Goal: Task Accomplishment & Management: Manage account settings

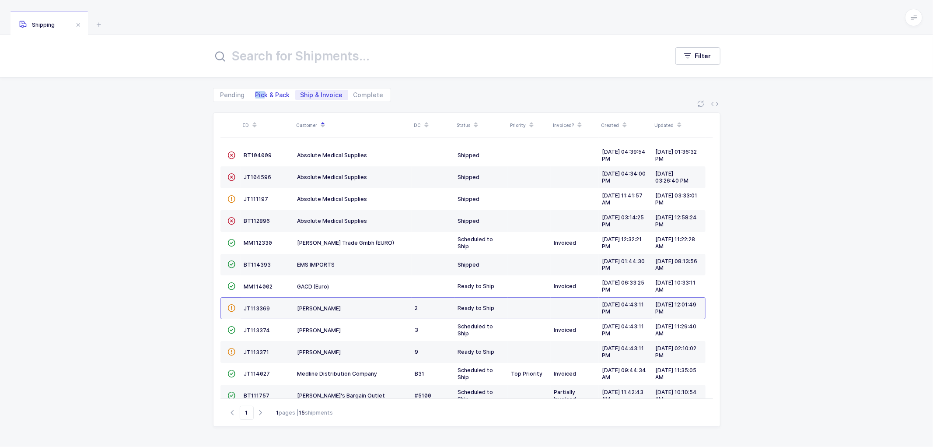
click at [264, 90] on span "Pick & Pack" at bounding box center [272, 95] width 45 height 10
click at [269, 94] on span "Pick & Pack" at bounding box center [272, 95] width 35 height 6
click at [256, 94] on input "Pick & Pack" at bounding box center [253, 93] width 6 height 6
radio input "true"
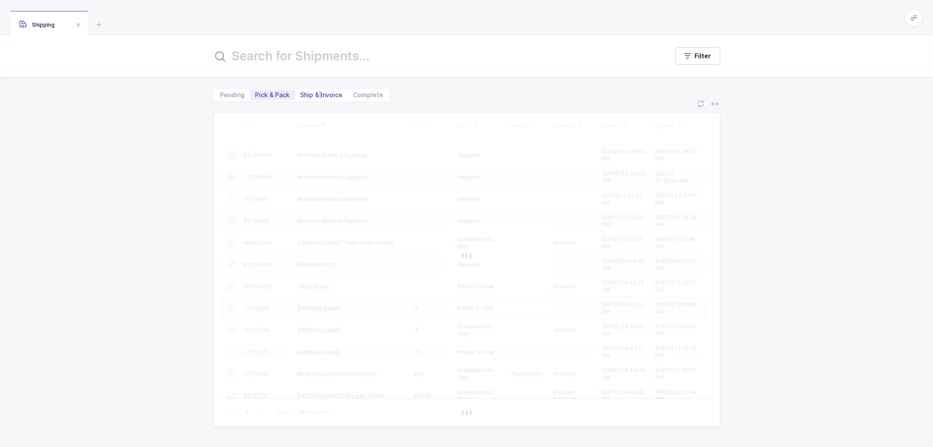
click at [318, 95] on span "Ship & Invoice" at bounding box center [322, 95] width 42 height 6
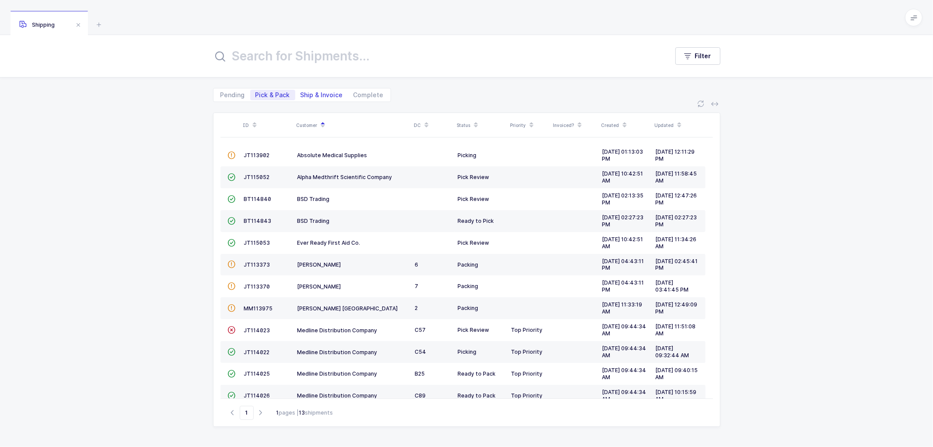
click at [311, 94] on span "Ship & Invoice" at bounding box center [322, 95] width 42 height 6
click at [301, 94] on input "Ship & Invoice" at bounding box center [298, 93] width 6 height 6
radio input "true"
radio input "false"
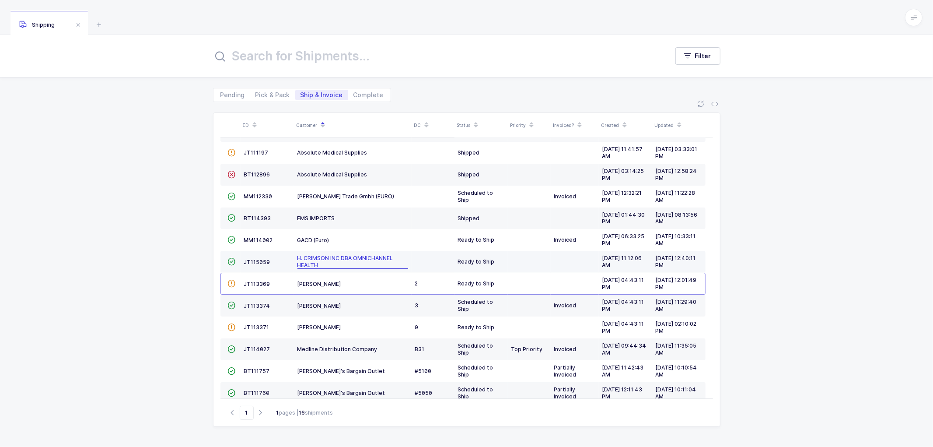
scroll to position [97, 0]
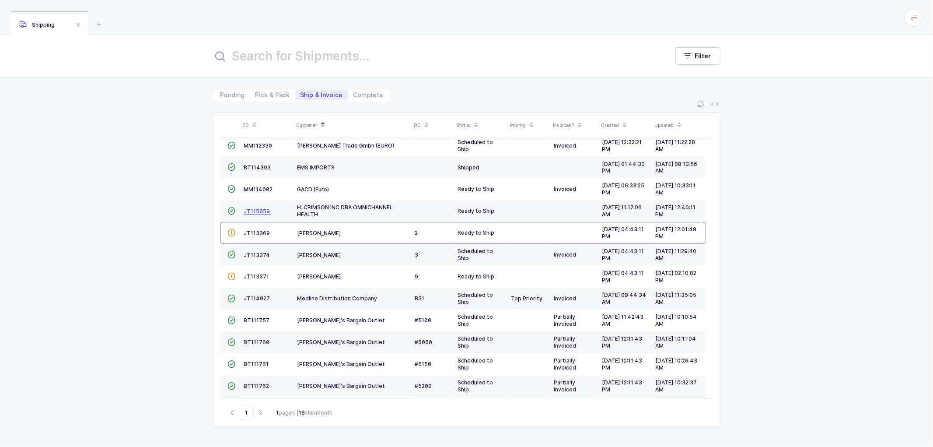
click at [252, 208] on span "JT115059" at bounding box center [257, 211] width 26 height 7
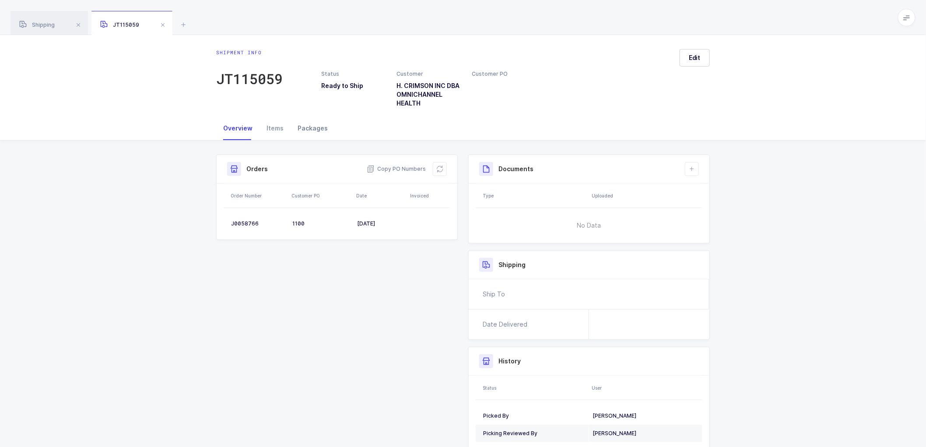
click at [308, 128] on div "Packages" at bounding box center [312, 128] width 44 height 24
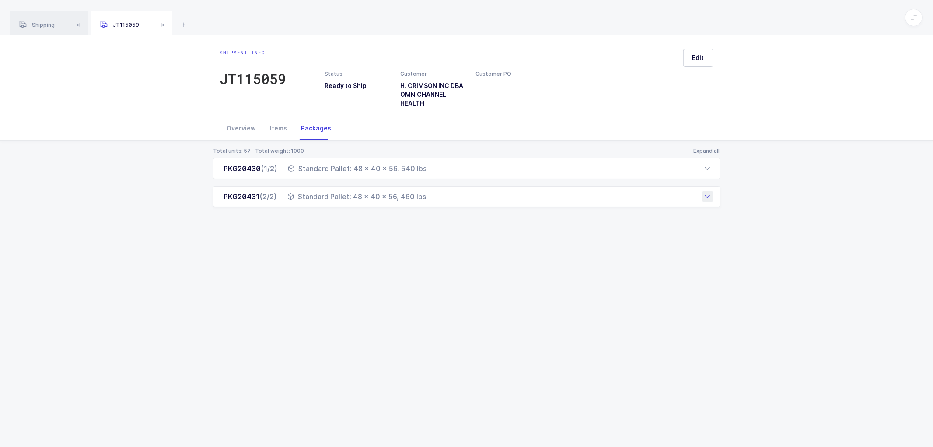
drag, startPoint x: 221, startPoint y: 171, endPoint x: 445, endPoint y: 204, distance: 226.4
click at [445, 204] on div "PKG20430 (1/2) Standard Pallet: 48 x 40 x 56, 540 lbs Order Number Customer PO …" at bounding box center [466, 182] width 507 height 49
copy div "PKG20430 (1/2) Standard Pallet: 48 x 40 x 56, 540 lbs Order Number Customer PO …"
click at [192, 160] on div "Total units: 57 Total weight: 1000 Expand all PKG20430 (1/2) Standard Pallet: 4…" at bounding box center [466, 187] width 919 height 94
click at [195, 161] on div "Total units: 57 Total weight: 1000 Expand all PKG20430 (1/2) Standard Pallet: 4…" at bounding box center [466, 187] width 919 height 94
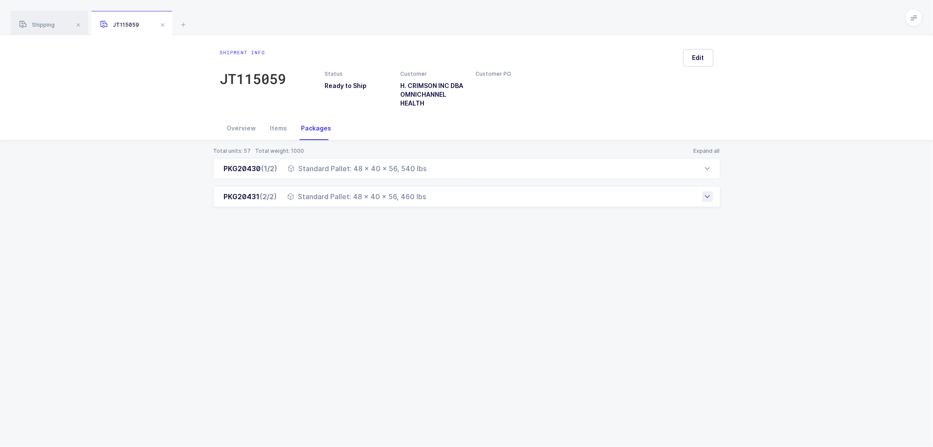
drag, startPoint x: 218, startPoint y: 170, endPoint x: 430, endPoint y: 204, distance: 214.5
click at [430, 204] on div "PKG20430 (1/2) Standard Pallet: 48 x 40 x 56, 540 lbs Order Number Customer PO …" at bounding box center [466, 182] width 507 height 49
copy div "PKG20430 (1/2) Standard Pallet: 48 x 40 x 56, 540 lbs Order Number Customer PO …"
drag, startPoint x: 49, startPoint y: 22, endPoint x: 90, endPoint y: 32, distance: 41.9
click at [49, 22] on span "Shipping" at bounding box center [36, 24] width 35 height 7
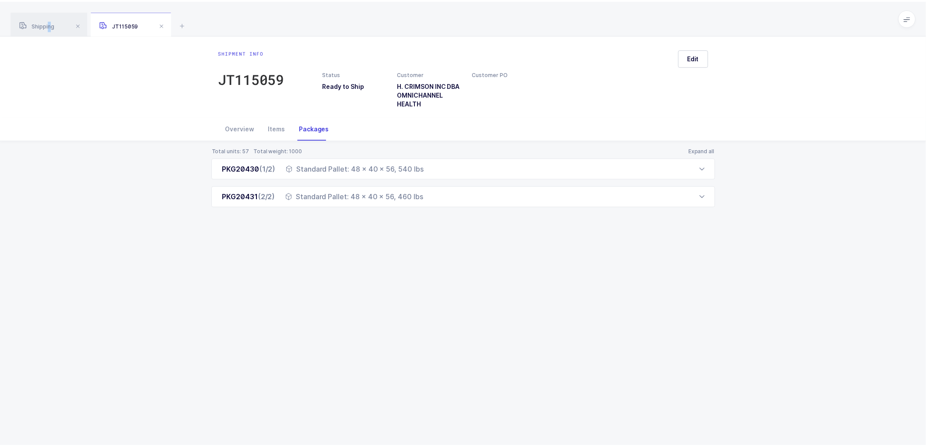
scroll to position [79, 0]
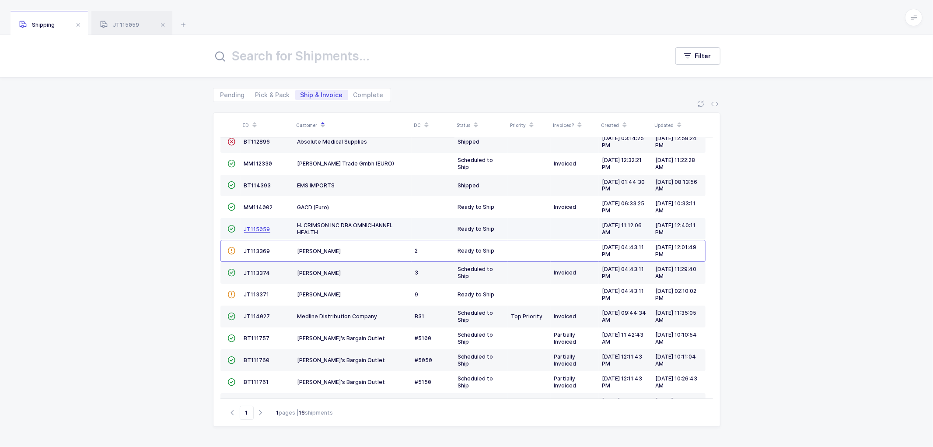
click at [254, 228] on span "JT115059" at bounding box center [257, 229] width 26 height 7
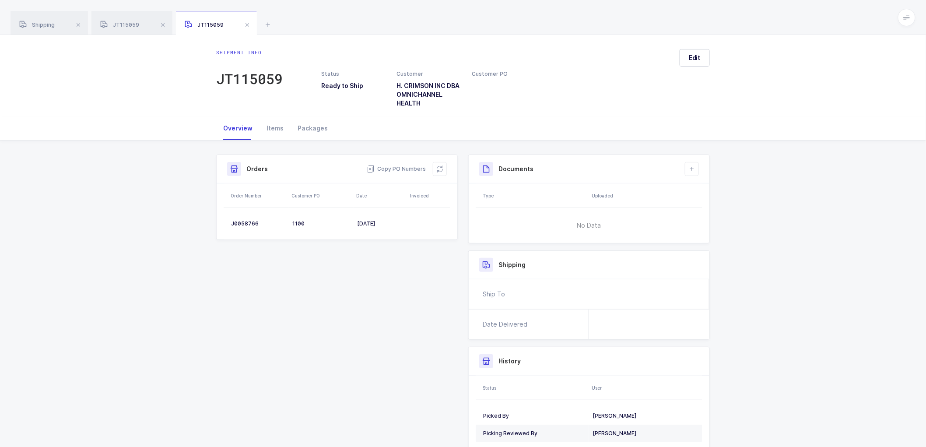
drag, startPoint x: 827, startPoint y: 226, endPoint x: 737, endPoint y: 245, distance: 92.2
click at [827, 226] on div "Shipment Info Shipment Number JT115059 Status Ready to Ship Customer H. CRIMSON…" at bounding box center [463, 317] width 926 height 354
drag, startPoint x: 384, startPoint y: 285, endPoint x: 377, endPoint y: 276, distance: 11.3
click at [383, 285] on div "Shipment Info Shipment Number JT115059 Status Ready to Ship Customer H. CRIMSON…" at bounding box center [463, 313] width 504 height 319
drag, startPoint x: 38, startPoint y: 23, endPoint x: 209, endPoint y: 51, distance: 173.3
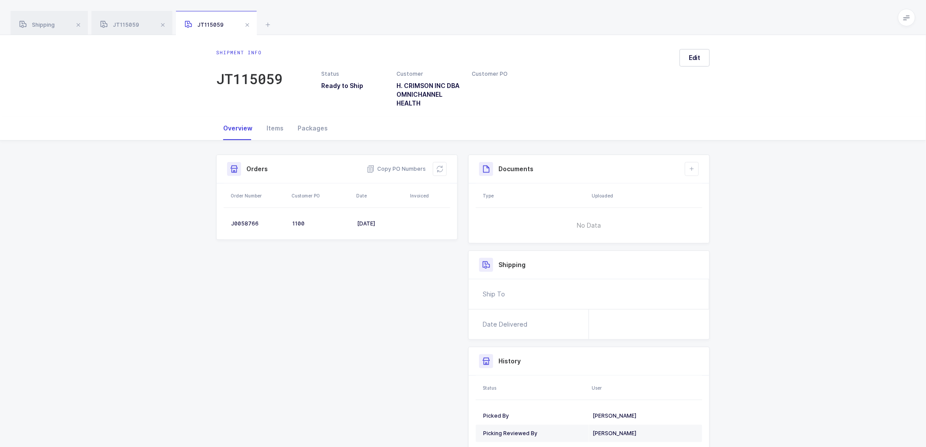
click at [39, 23] on span "Shipping" at bounding box center [36, 24] width 35 height 7
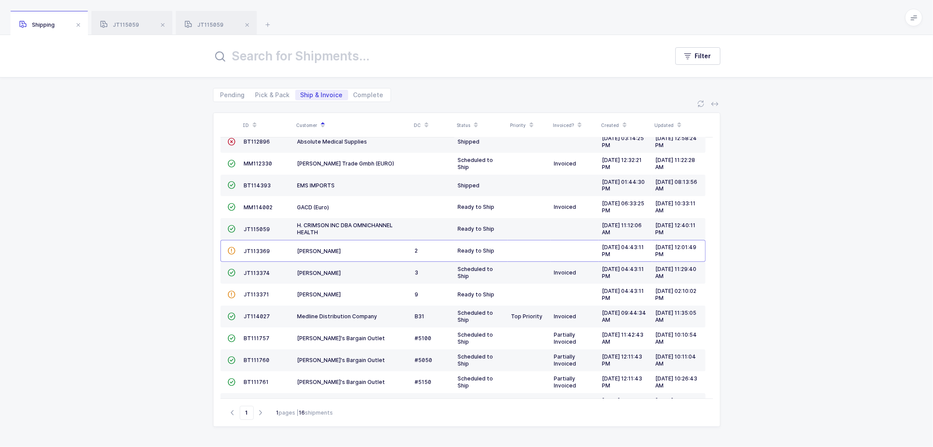
drag, startPoint x: 210, startPoint y: 27, endPoint x: 287, endPoint y: 32, distance: 77.1
click at [210, 27] on span "JT115059" at bounding box center [204, 24] width 39 height 7
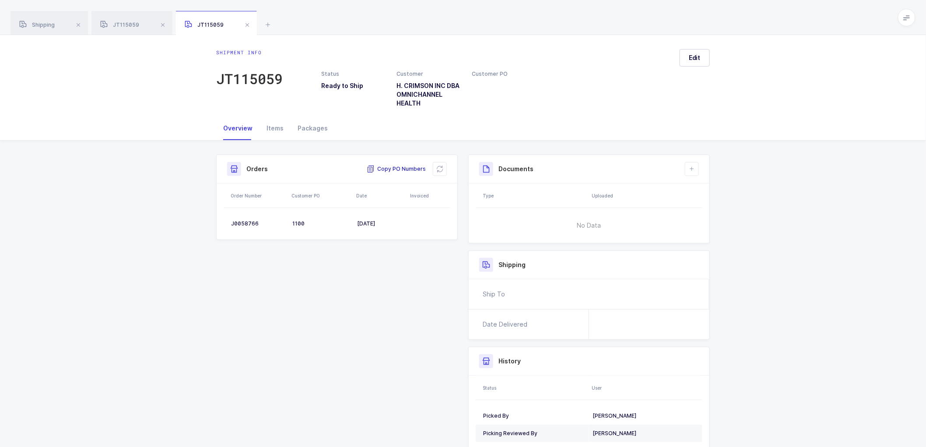
click at [395, 169] on span "Copy PO Numbers" at bounding box center [396, 168] width 59 height 9
click at [239, 223] on div "J0058766" at bounding box center [258, 223] width 54 height 7
click at [239, 222] on div "J0058766" at bounding box center [258, 223] width 54 height 7
copy div "J0058766"
click at [697, 63] on button "Edit" at bounding box center [694, 57] width 30 height 17
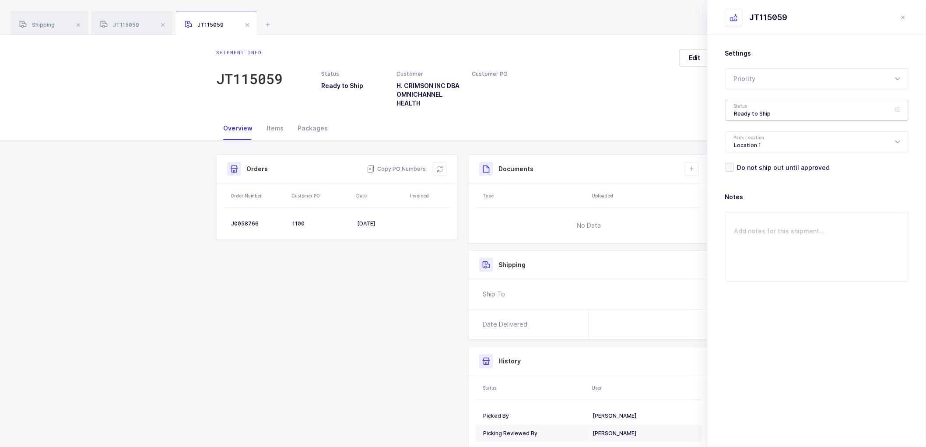
click at [736, 106] on div "Ready to Ship" at bounding box center [816, 110] width 183 height 21
drag, startPoint x: 744, startPoint y: 161, endPoint x: 747, endPoint y: 165, distance: 5.6
click at [744, 161] on li "Scheduled to Ship" at bounding box center [820, 168] width 183 height 14
type input "Scheduled to Ship"
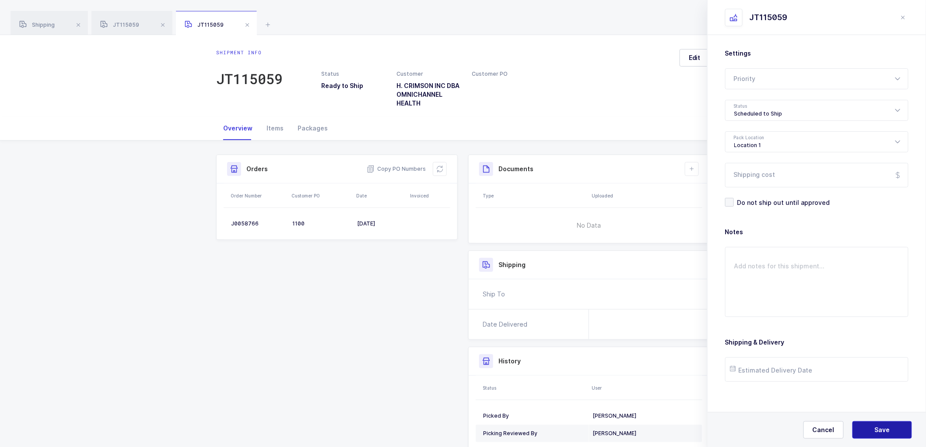
drag, startPoint x: 884, startPoint y: 427, endPoint x: 870, endPoint y: 404, distance: 26.7
click at [884, 423] on button "Save" at bounding box center [881, 429] width 59 height 17
click at [116, 21] on div "JT115059" at bounding box center [131, 23] width 81 height 24
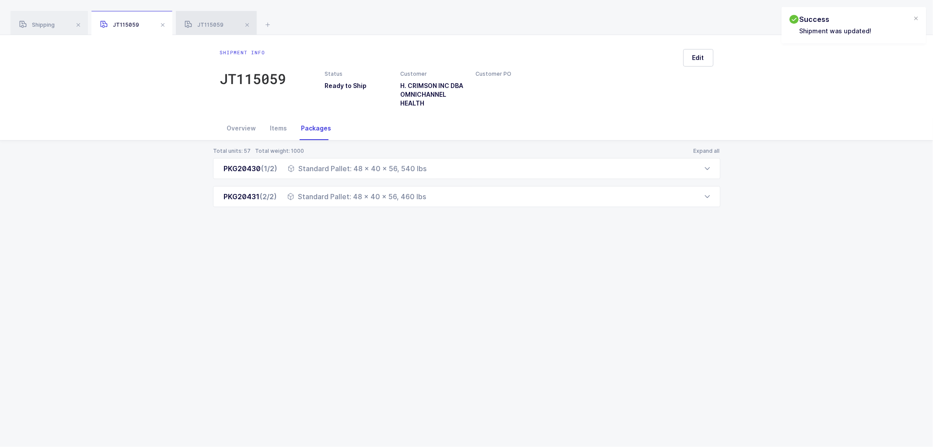
click at [217, 25] on span "JT115059" at bounding box center [204, 24] width 39 height 7
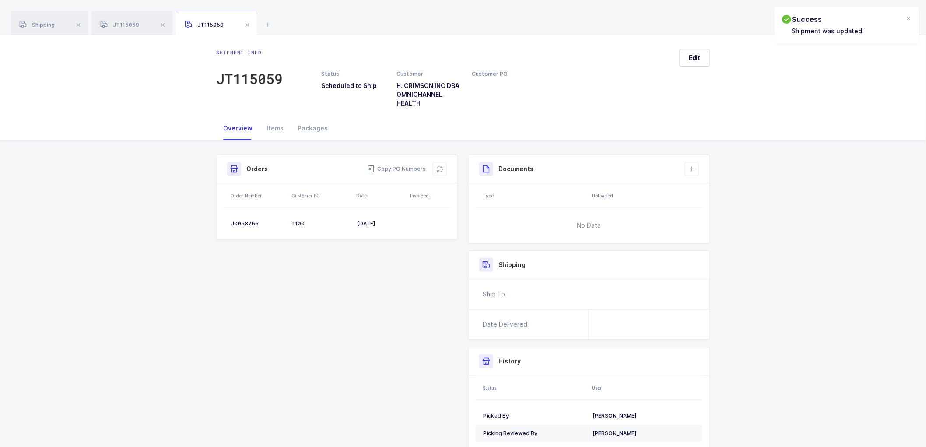
drag, startPoint x: 250, startPoint y: 23, endPoint x: 243, endPoint y: 25, distance: 7.2
click at [250, 24] on span at bounding box center [247, 25] width 10 height 10
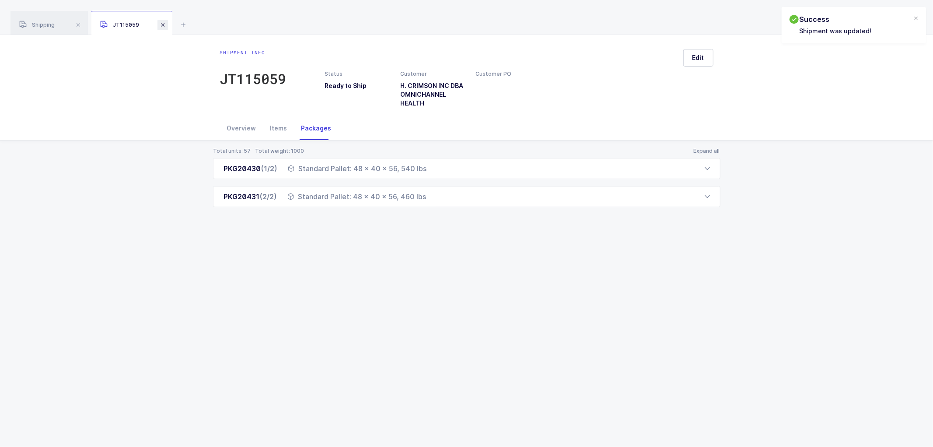
click at [163, 26] on span at bounding box center [162, 25] width 10 height 10
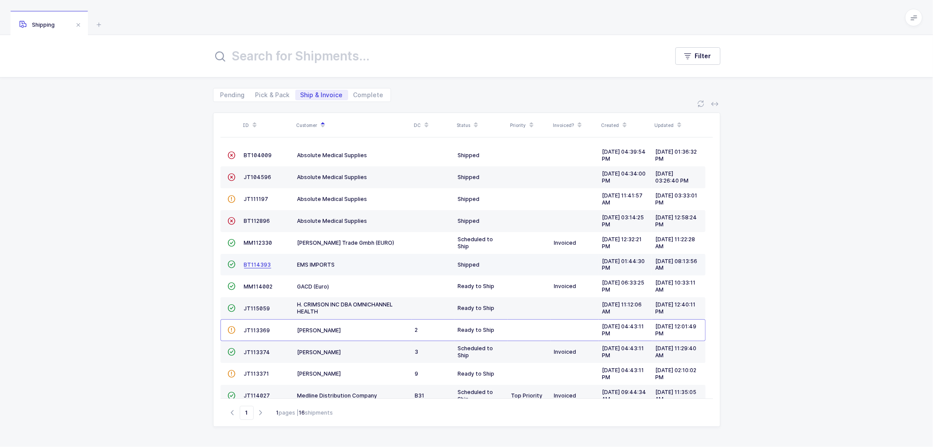
click at [251, 262] on span "BT114393" at bounding box center [257, 264] width 27 height 7
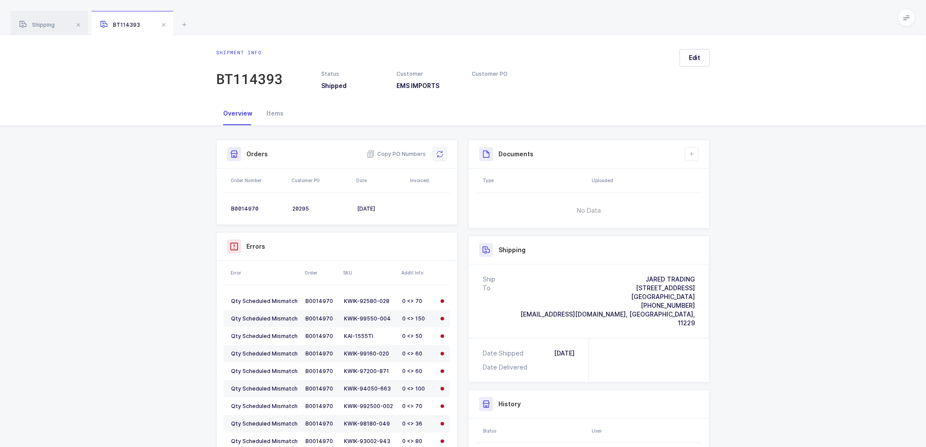
click at [440, 155] on icon at bounding box center [439, 153] width 7 height 7
click at [42, 20] on div "Shipping" at bounding box center [48, 23] width 77 height 24
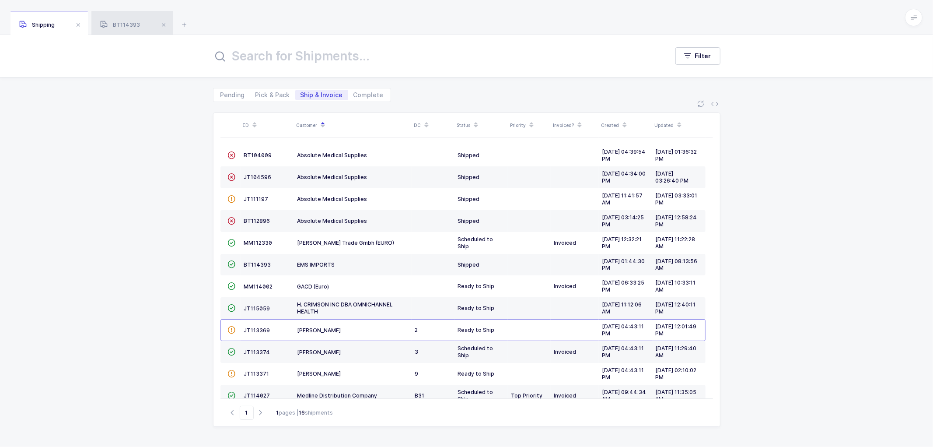
click at [123, 26] on span "BT114393" at bounding box center [120, 24] width 40 height 7
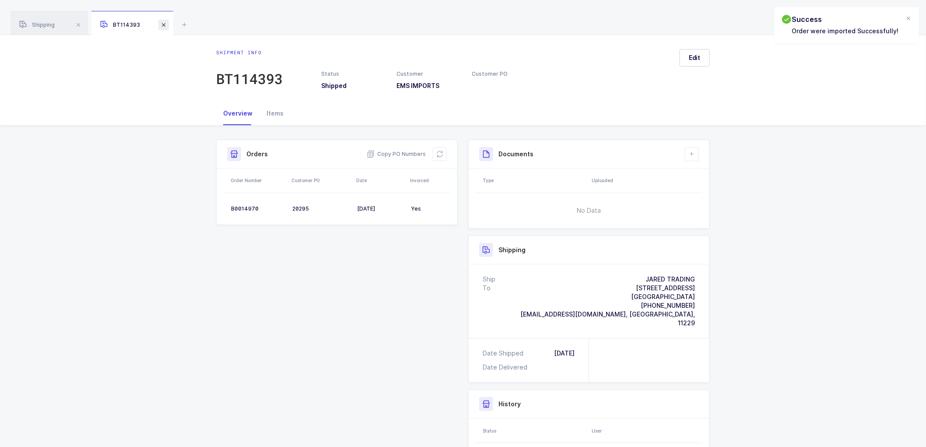
click at [161, 22] on span at bounding box center [163, 25] width 10 height 10
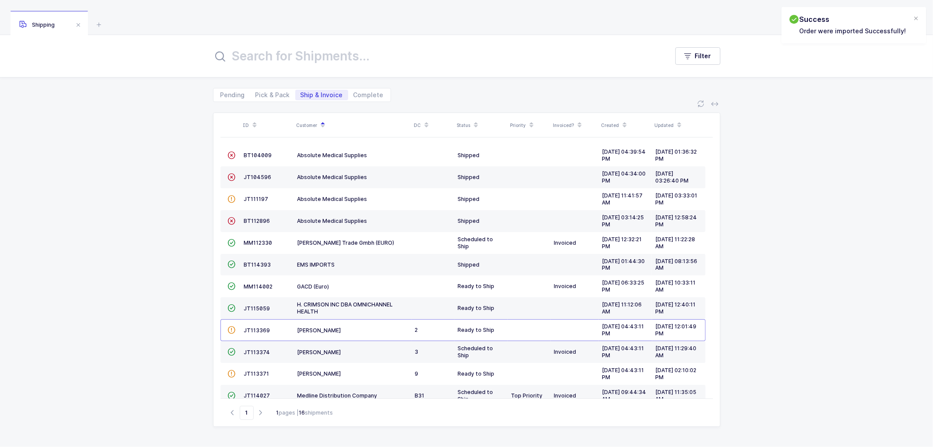
click at [268, 88] on div "Pending Pick & Pack Ship & Invoice Complete" at bounding box center [302, 95] width 178 height 14
click at [269, 92] on span "Pick & Pack" at bounding box center [272, 95] width 35 height 6
click at [256, 91] on input "Pick & Pack" at bounding box center [253, 93] width 6 height 6
radio input "true"
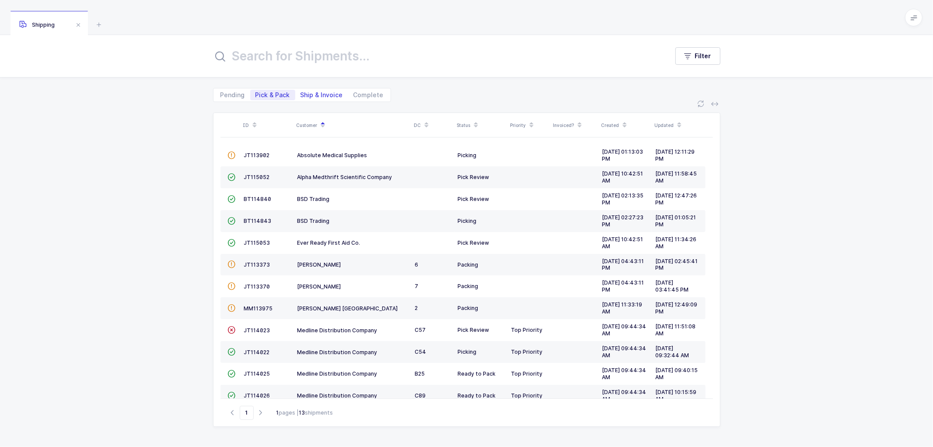
click at [315, 92] on span "Ship & Invoice" at bounding box center [322, 95] width 42 height 6
click at [301, 91] on input "Ship & Invoice" at bounding box center [298, 93] width 6 height 6
radio input "true"
radio input "false"
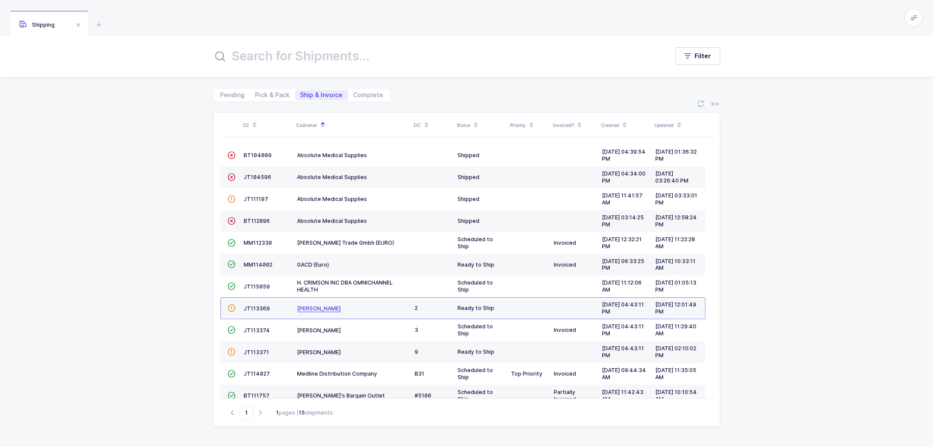
scroll to position [82, 0]
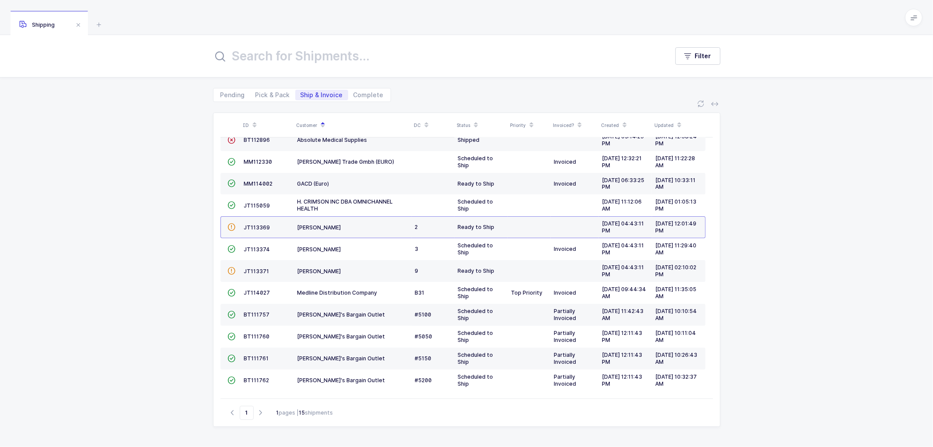
drag, startPoint x: 797, startPoint y: 280, endPoint x: 763, endPoint y: 302, distance: 40.3
click at [798, 279] on div "ID Customer DC Status Priority Invoiced? Created Updated  BT104009 Absolute Me…" at bounding box center [466, 274] width 933 height 345
click at [248, 312] on span "BT111757" at bounding box center [257, 314] width 26 height 7
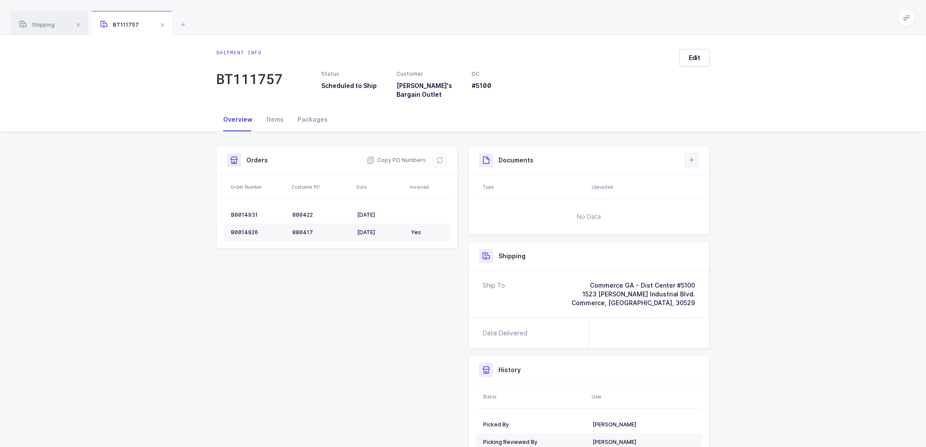
click at [688, 157] on icon at bounding box center [691, 160] width 7 height 7
click at [705, 180] on li "Create Document" at bounding box center [721, 179] width 65 height 14
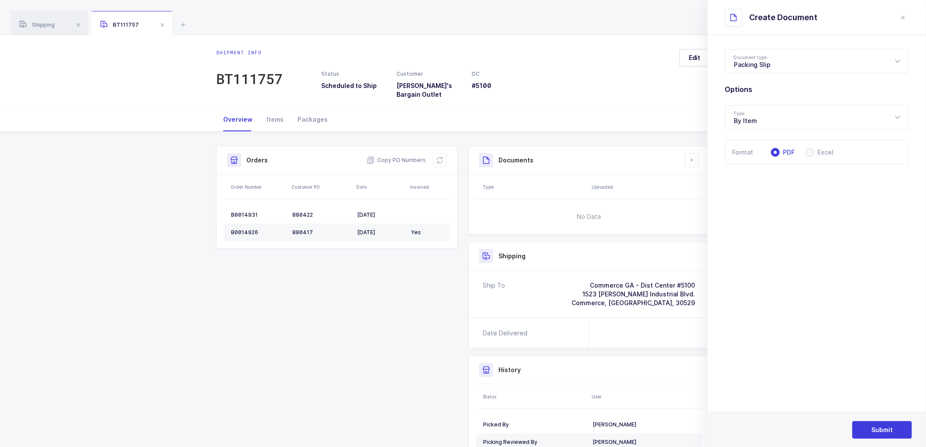
click at [906, 17] on icon "close drawer" at bounding box center [902, 17] width 7 height 7
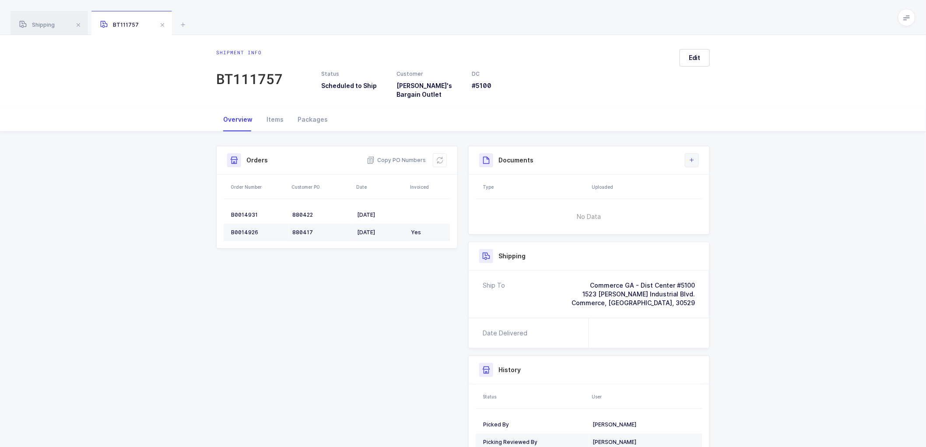
click at [694, 157] on icon at bounding box center [691, 160] width 7 height 7
click at [707, 190] on li "Upload Document" at bounding box center [721, 193] width 65 height 14
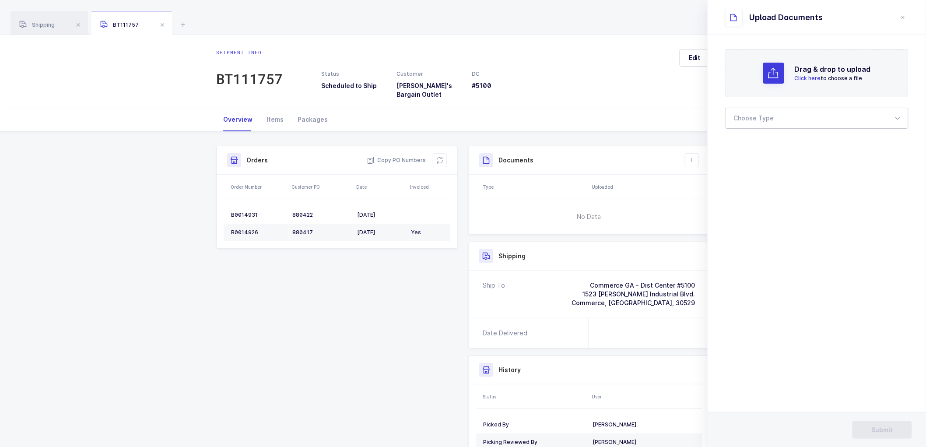
drag, startPoint x: 749, startPoint y: 118, endPoint x: 756, endPoint y: 143, distance: 25.6
click at [748, 119] on div at bounding box center [816, 118] width 183 height 21
click at [758, 144] on span "Bill of Lading" at bounding box center [753, 145] width 39 height 7
type input "Bill of Lading"
drag, startPoint x: 876, startPoint y: 430, endPoint x: 857, endPoint y: 405, distance: 31.2
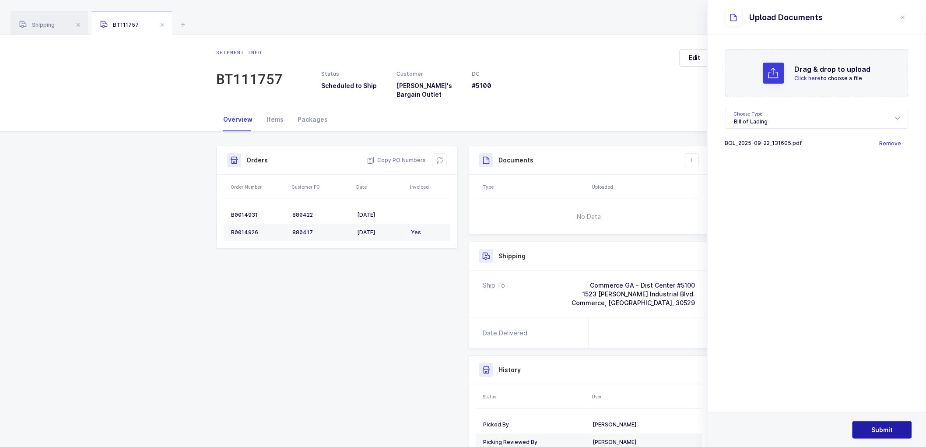
click at [874, 428] on span "Submit" at bounding box center [881, 429] width 21 height 9
click at [39, 24] on span "Shipping" at bounding box center [36, 24] width 35 height 7
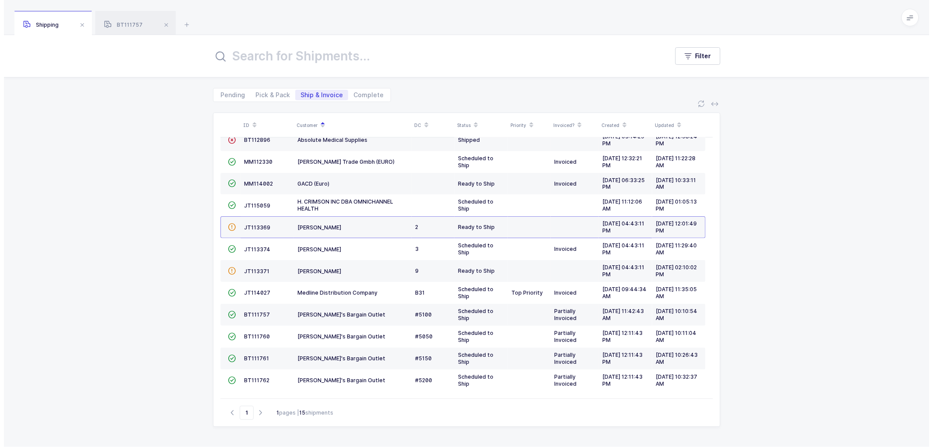
scroll to position [57, 0]
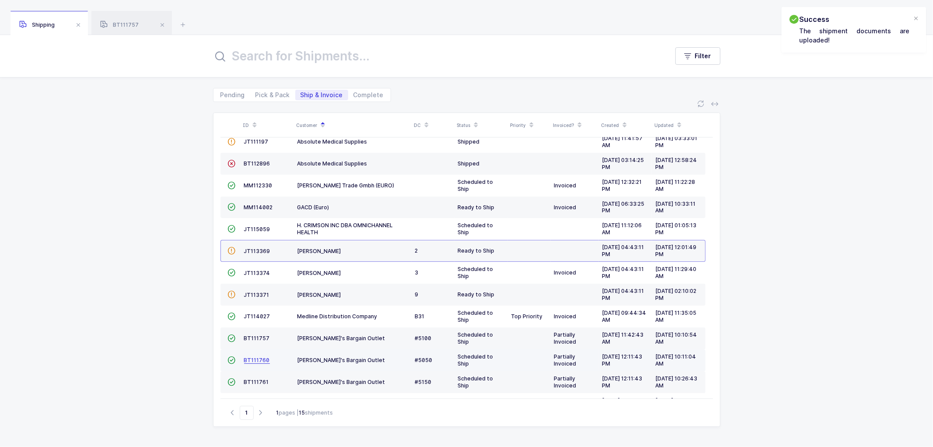
click at [256, 361] on span "BT111760" at bounding box center [257, 360] width 26 height 7
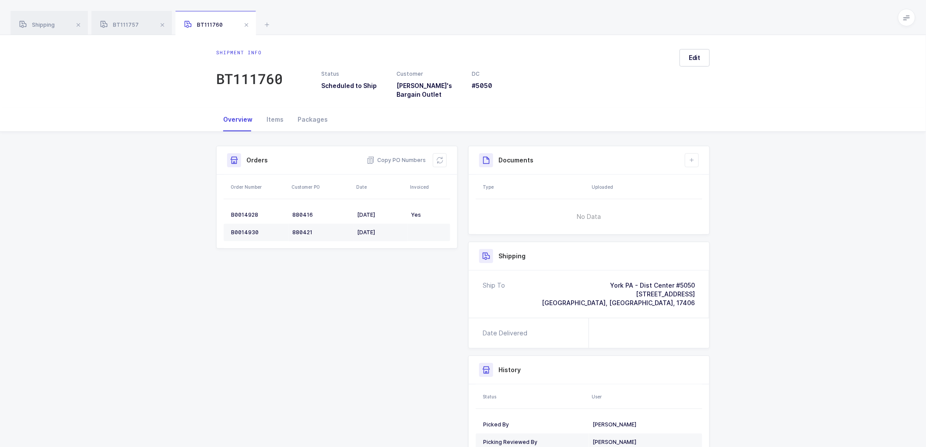
drag, startPoint x: 40, startPoint y: 24, endPoint x: 129, endPoint y: 39, distance: 89.7
click at [40, 24] on span "Shipping" at bounding box center [36, 24] width 35 height 7
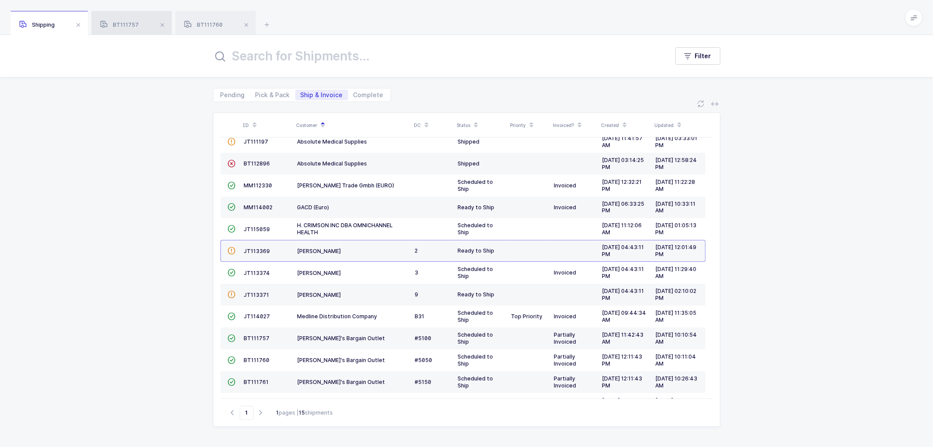
click at [122, 22] on span "BT111757" at bounding box center [119, 24] width 38 height 7
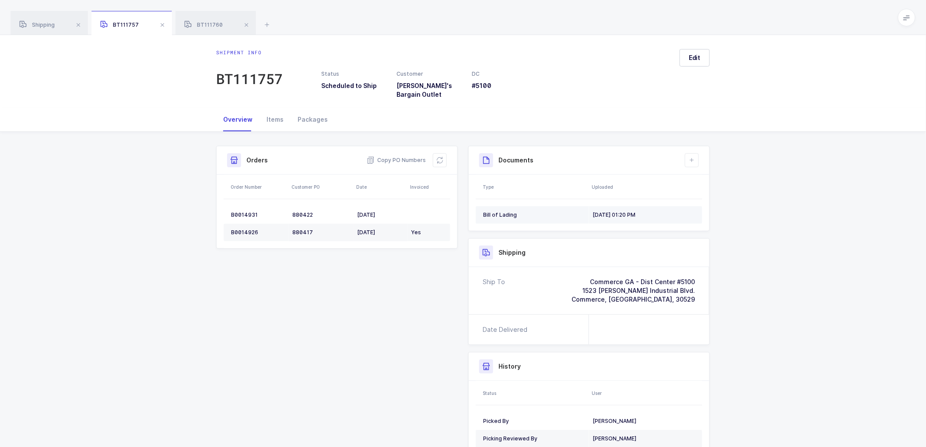
click at [633, 211] on div "[DATE] 01:20 PM" at bounding box center [643, 214] width 102 height 7
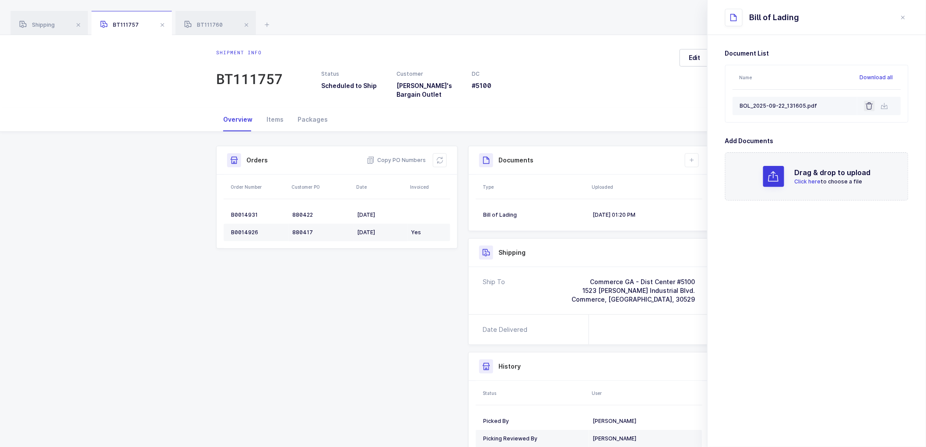
click at [869, 104] on icon at bounding box center [869, 105] width 7 height 7
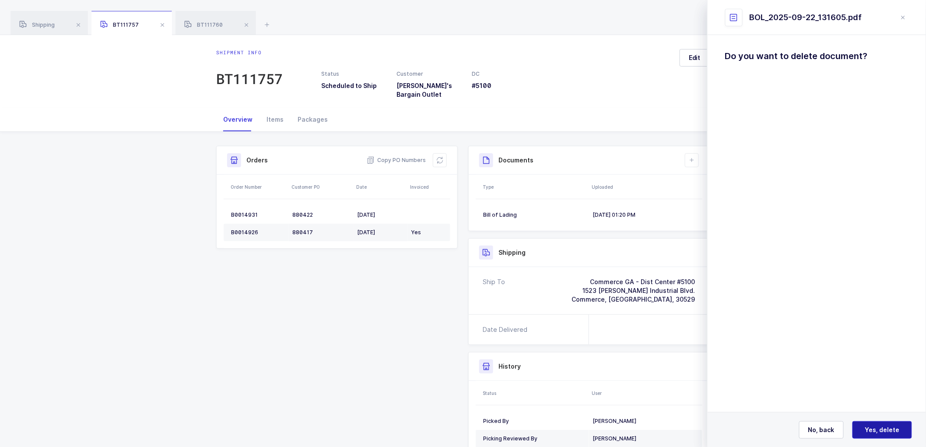
click at [874, 425] on button "Yes, delete" at bounding box center [881, 429] width 59 height 17
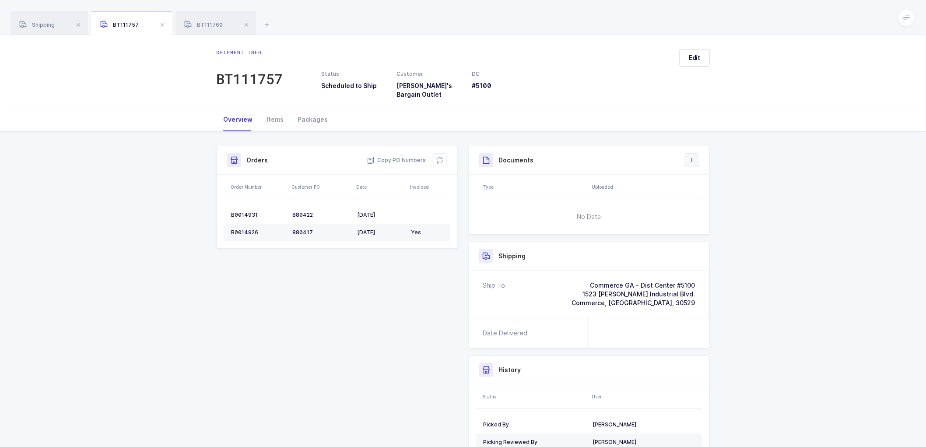
click at [690, 153] on button at bounding box center [692, 160] width 14 height 14
drag, startPoint x: 702, startPoint y: 190, endPoint x: 757, endPoint y: 199, distance: 55.8
click at [702, 190] on li "Upload Document" at bounding box center [721, 193] width 65 height 14
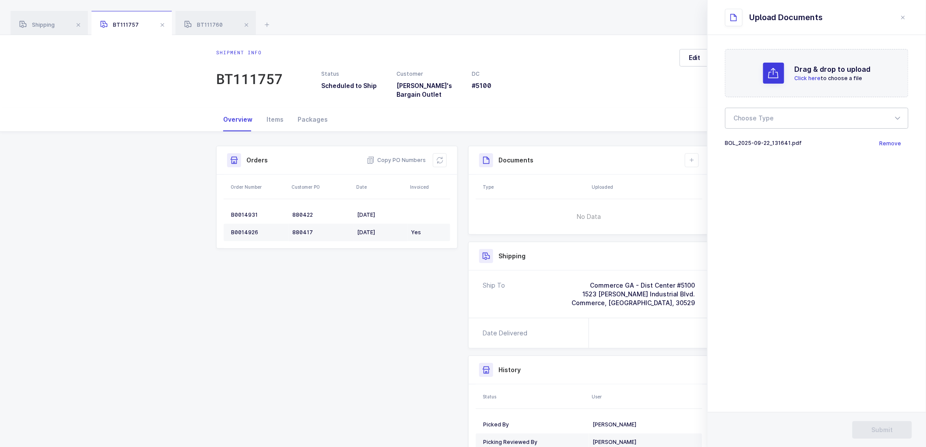
click at [756, 111] on div at bounding box center [816, 118] width 183 height 21
click at [754, 142] on span "Bill of Lading" at bounding box center [753, 145] width 39 height 7
type input "Bill of Lading"
drag, startPoint x: 871, startPoint y: 427, endPoint x: 837, endPoint y: 381, distance: 57.0
click at [870, 427] on button "Submit" at bounding box center [881, 429] width 59 height 17
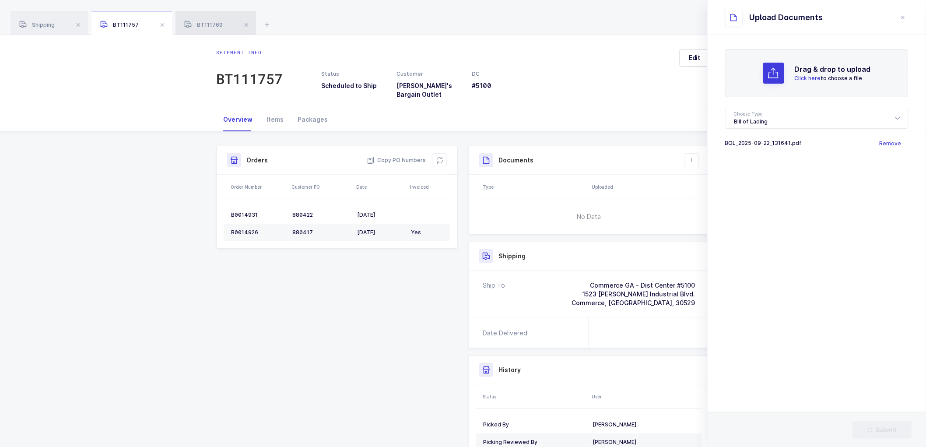
click at [207, 26] on span "BT111760" at bounding box center [203, 24] width 38 height 7
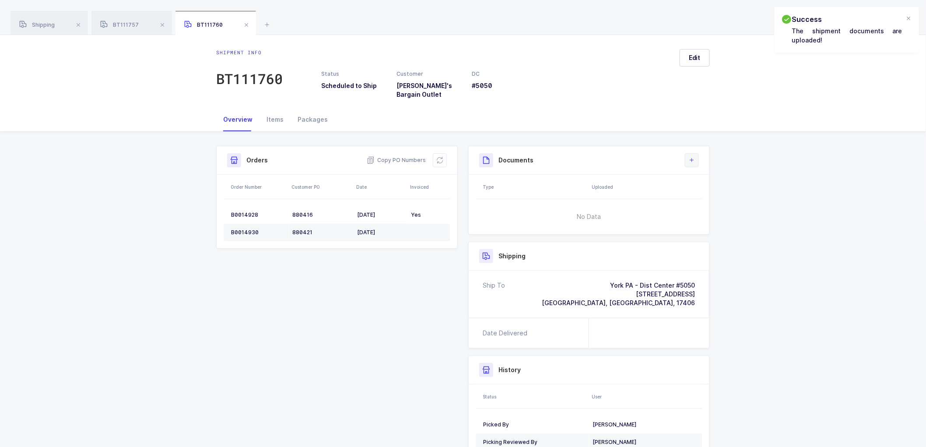
click at [690, 157] on icon at bounding box center [691, 160] width 7 height 7
click at [703, 192] on li "Upload Document" at bounding box center [721, 193] width 65 height 14
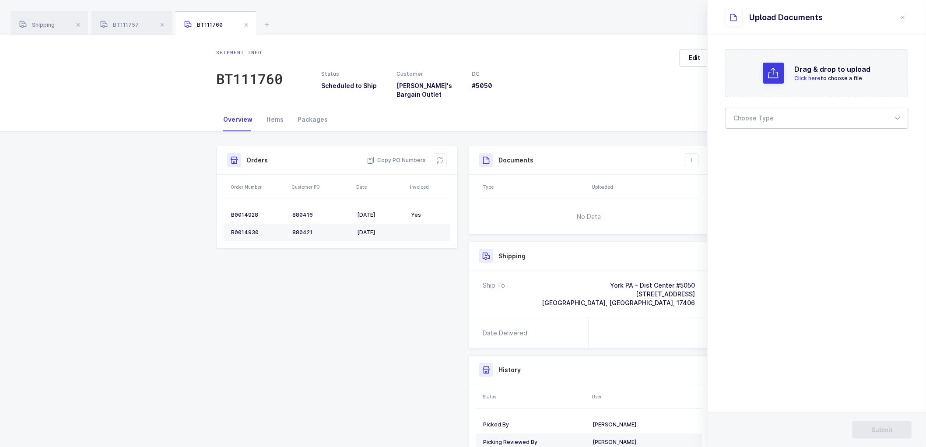
drag, startPoint x: 749, startPoint y: 108, endPoint x: 749, endPoint y: 114, distance: 5.3
click at [748, 111] on div at bounding box center [816, 118] width 183 height 21
drag, startPoint x: 749, startPoint y: 143, endPoint x: 766, endPoint y: 150, distance: 18.1
click at [749, 143] on span "Bill of Lading" at bounding box center [753, 145] width 39 height 7
type input "Bill of Lading"
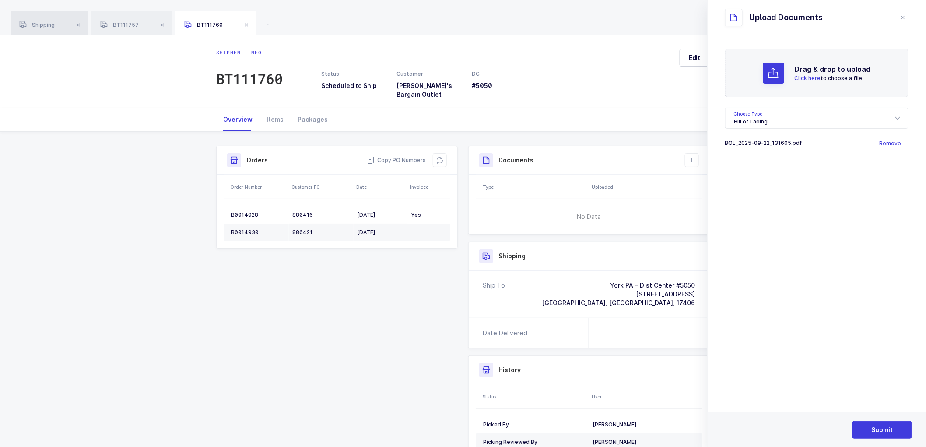
click at [44, 20] on div "Shipping" at bounding box center [48, 23] width 77 height 24
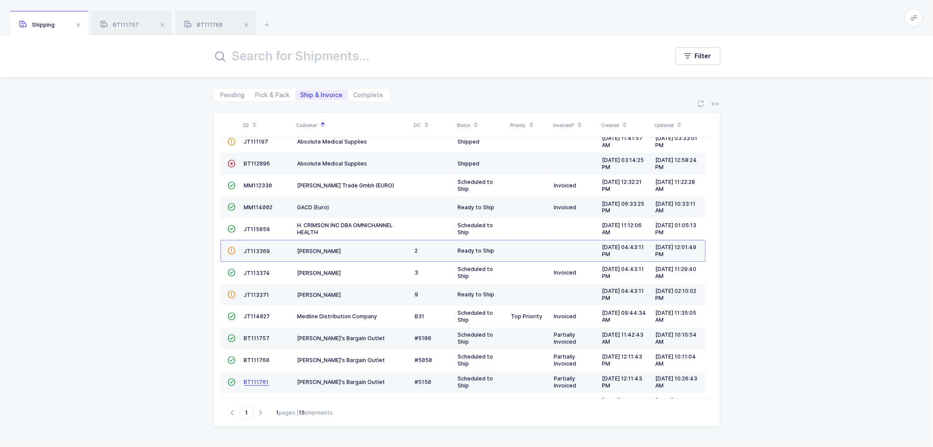
click at [259, 379] on span "BT111761" at bounding box center [256, 381] width 25 height 7
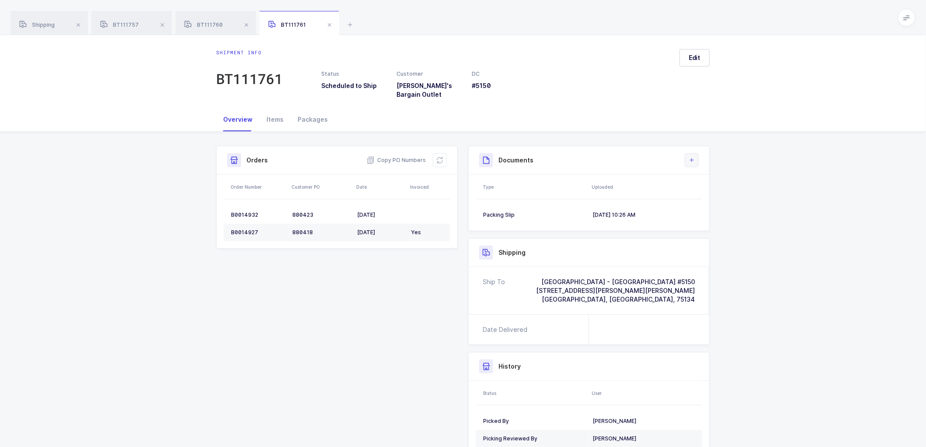
click at [690, 157] on icon at bounding box center [691, 160] width 7 height 7
click at [701, 189] on li "Upload Document" at bounding box center [721, 193] width 65 height 14
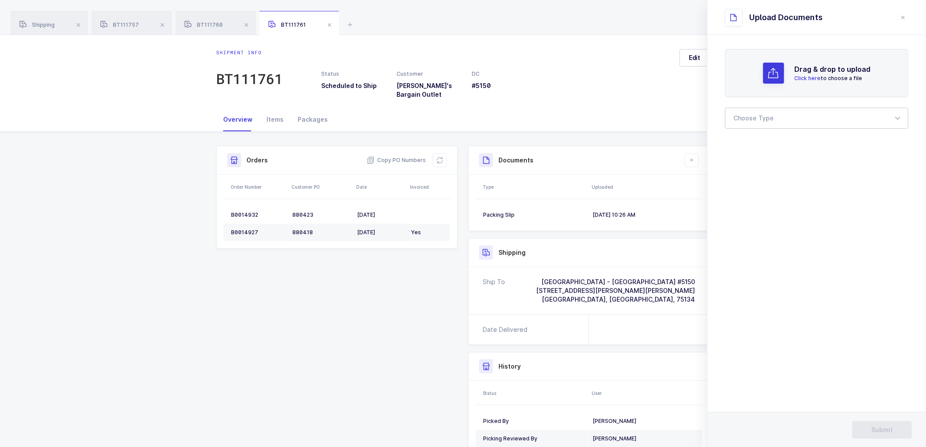
click at [746, 115] on div at bounding box center [816, 118] width 183 height 21
click at [754, 142] on span "Bill of Lading" at bounding box center [753, 145] width 39 height 7
type input "Bill of Lading"
click at [52, 25] on span "Shipping" at bounding box center [36, 24] width 35 height 7
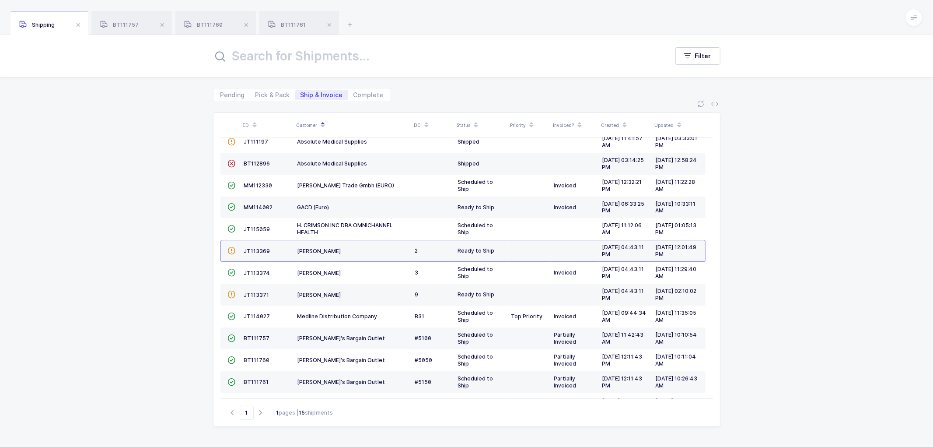
scroll to position [82, 0]
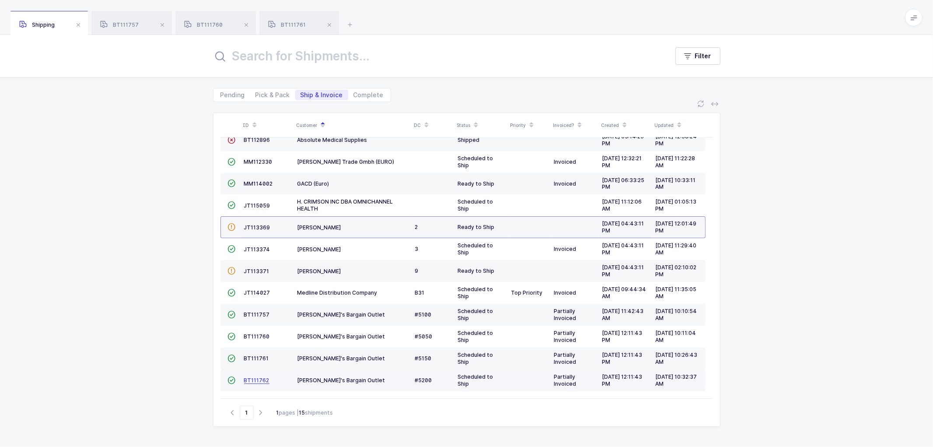
click at [252, 380] on span "BT111762" at bounding box center [256, 380] width 25 height 7
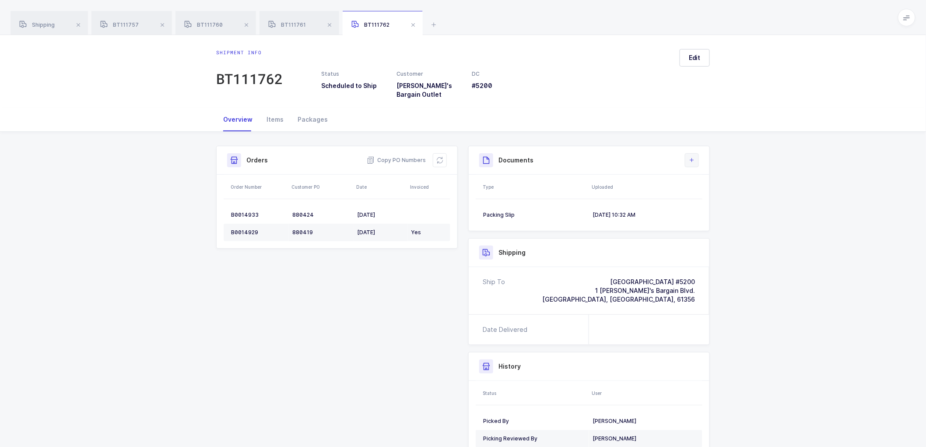
click at [693, 157] on icon at bounding box center [691, 160] width 7 height 7
click at [711, 194] on li "Upload Document" at bounding box center [721, 193] width 65 height 14
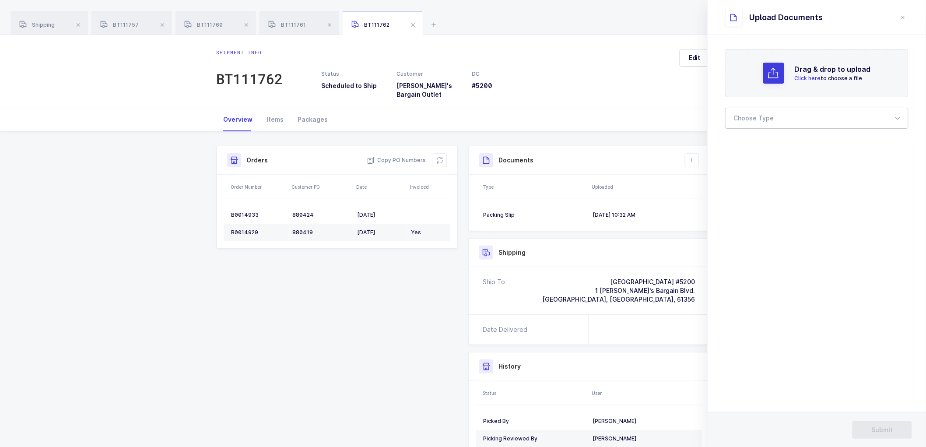
click at [750, 115] on div at bounding box center [816, 118] width 183 height 21
click at [758, 142] on span "Bill of Lading" at bounding box center [753, 145] width 39 height 7
type input "Bill of Lading"
click at [884, 427] on span "Submit" at bounding box center [881, 429] width 21 height 9
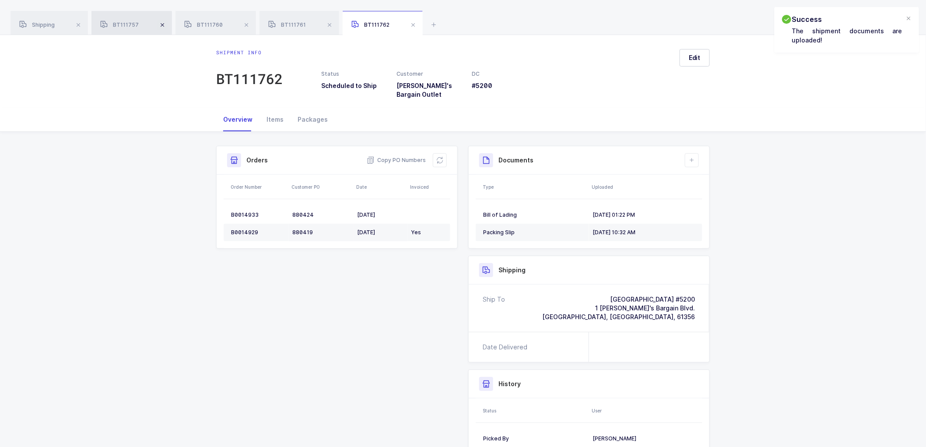
click at [162, 23] on span at bounding box center [162, 25] width 10 height 10
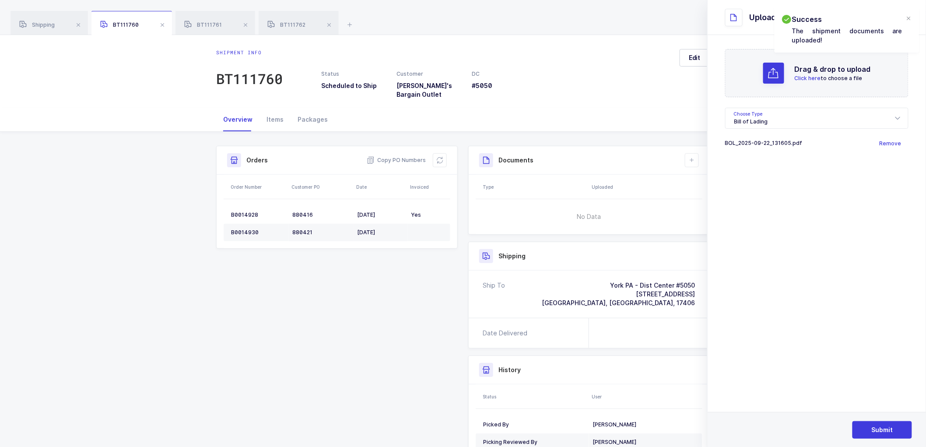
click at [162, 23] on span at bounding box center [162, 25] width 10 height 10
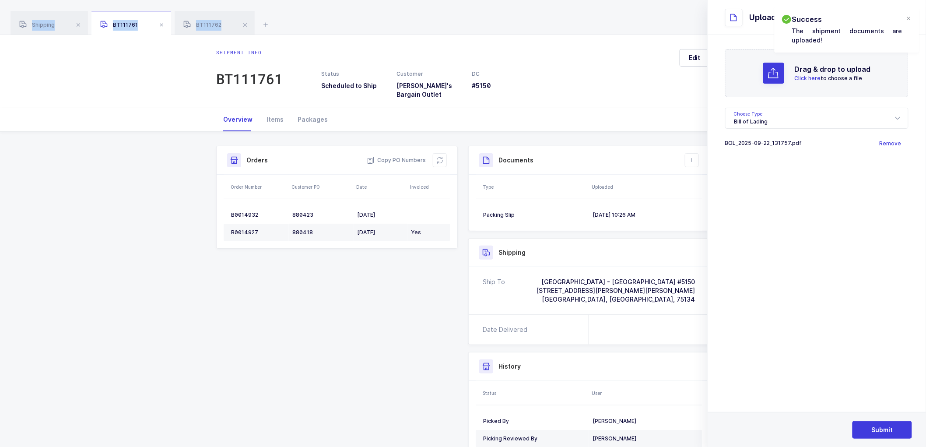
click at [162, 23] on span at bounding box center [161, 25] width 10 height 10
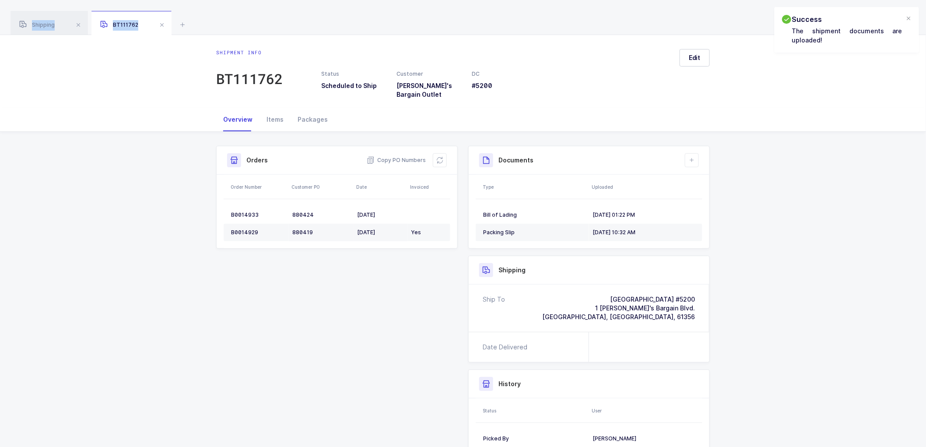
click at [162, 23] on span at bounding box center [162, 25] width 10 height 10
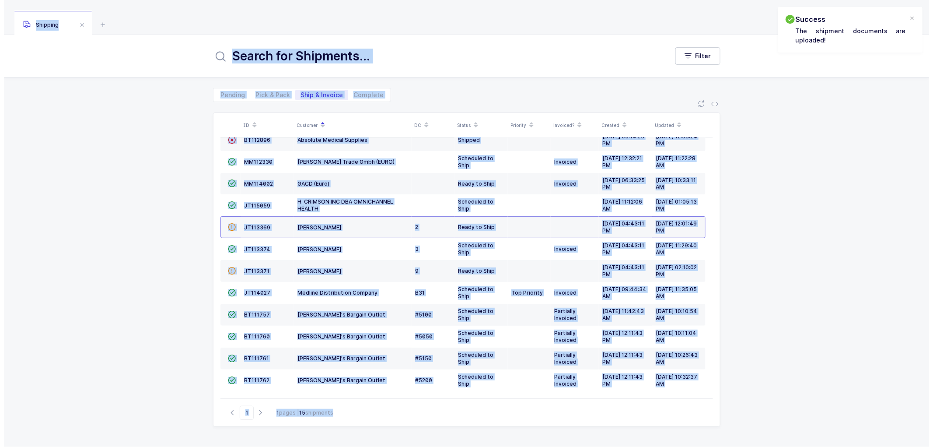
scroll to position [57, 0]
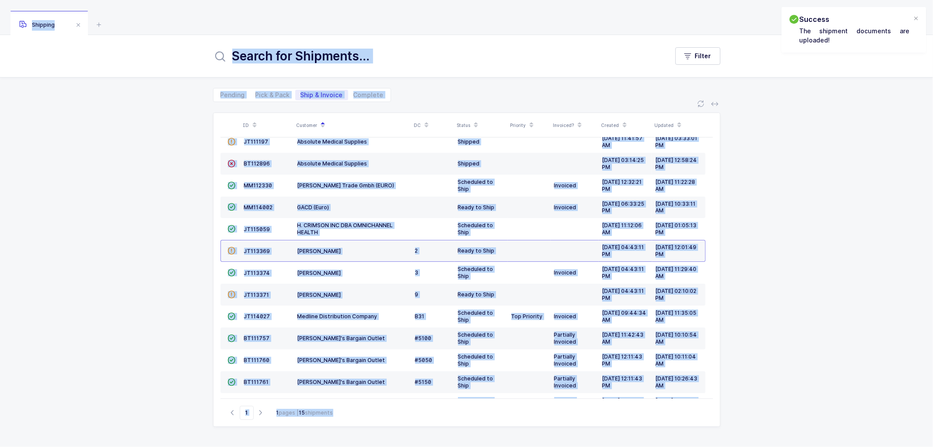
click at [134, 89] on div "Pending Pick & Pack Ship & Invoice Complete" at bounding box center [466, 89] width 933 height 24
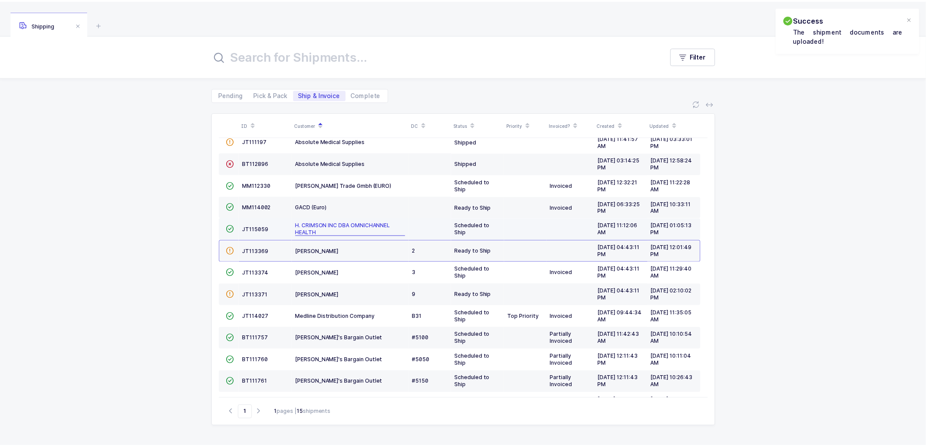
scroll to position [0, 0]
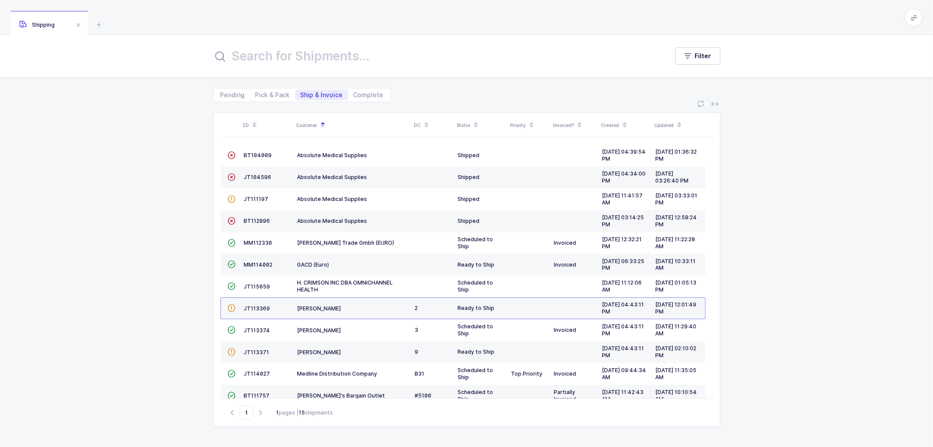
click at [168, 238] on div "ID Customer DC Status Priority Invoiced? Created Updated  BT104009 Absolute Me…" at bounding box center [466, 274] width 933 height 345
click at [269, 92] on span "Pick & Pack" at bounding box center [272, 95] width 35 height 6
click at [256, 91] on input "Pick & Pack" at bounding box center [253, 93] width 6 height 6
radio input "true"
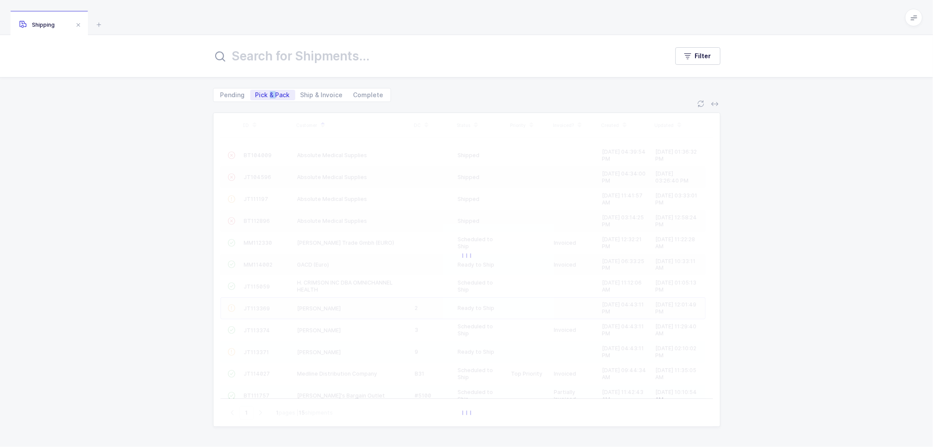
click at [269, 92] on span "Pick & Pack" at bounding box center [272, 95] width 35 height 6
click at [256, 91] on input "Pick & Pack" at bounding box center [253, 93] width 6 height 6
click at [276, 95] on span "Pick & Pack" at bounding box center [272, 95] width 35 height 6
click at [256, 95] on input "Pick & Pack" at bounding box center [253, 93] width 6 height 6
click at [282, 92] on span "Pick & Pack" at bounding box center [272, 95] width 35 height 6
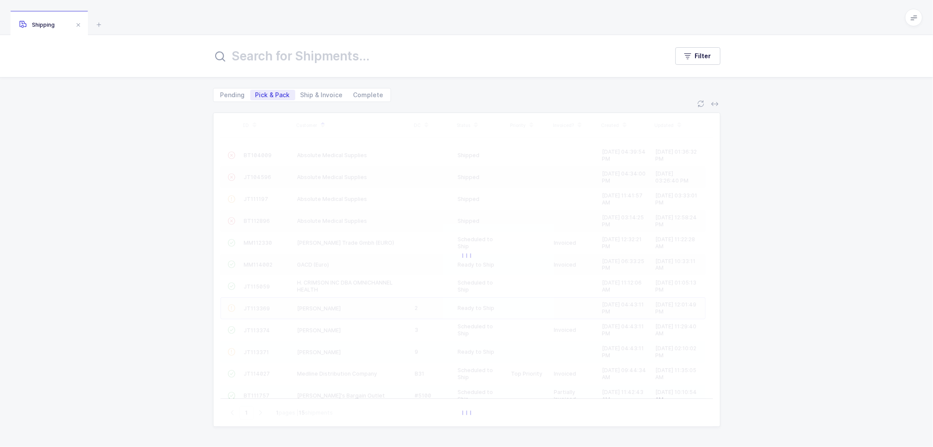
click at [256, 92] on input "Pick & Pack" at bounding box center [253, 93] width 6 height 6
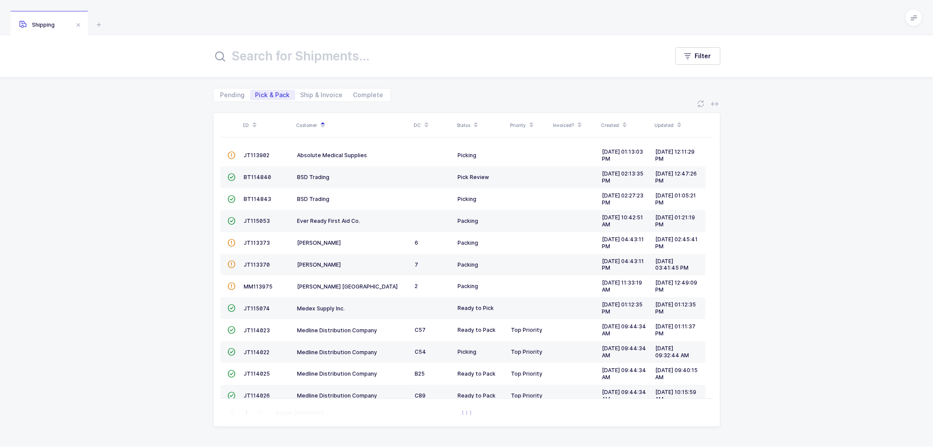
click at [283, 94] on span "Pick & Pack" at bounding box center [272, 95] width 35 height 6
click at [256, 94] on input "Pick & Pack" at bounding box center [253, 93] width 6 height 6
click at [315, 90] on span "Ship & Invoice" at bounding box center [321, 95] width 53 height 10
click at [301, 90] on input "Ship & Invoice" at bounding box center [298, 93] width 6 height 6
radio input "true"
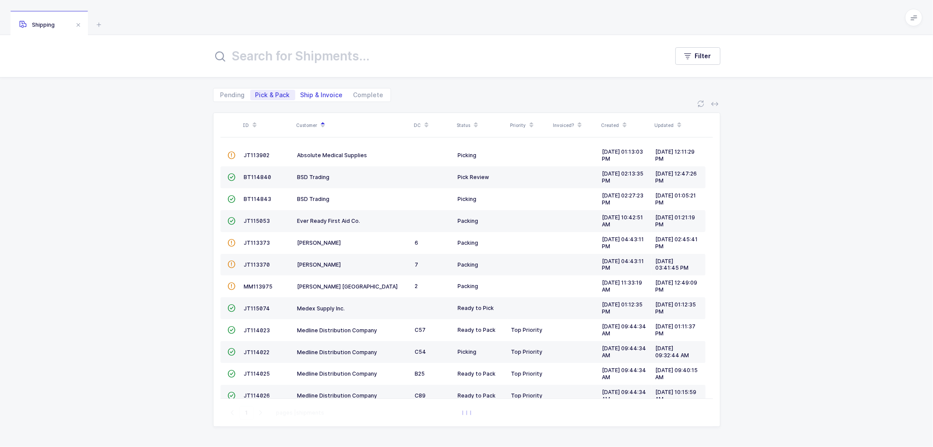
radio input "false"
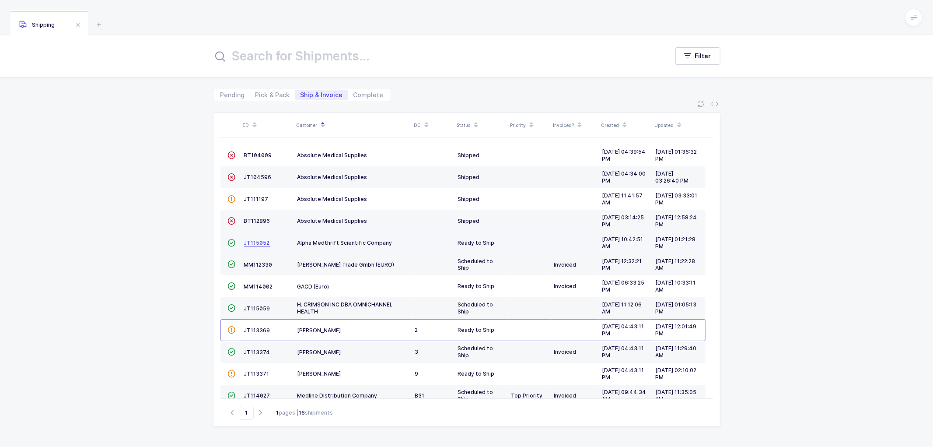
click at [252, 242] on span "JT115052" at bounding box center [257, 242] width 26 height 7
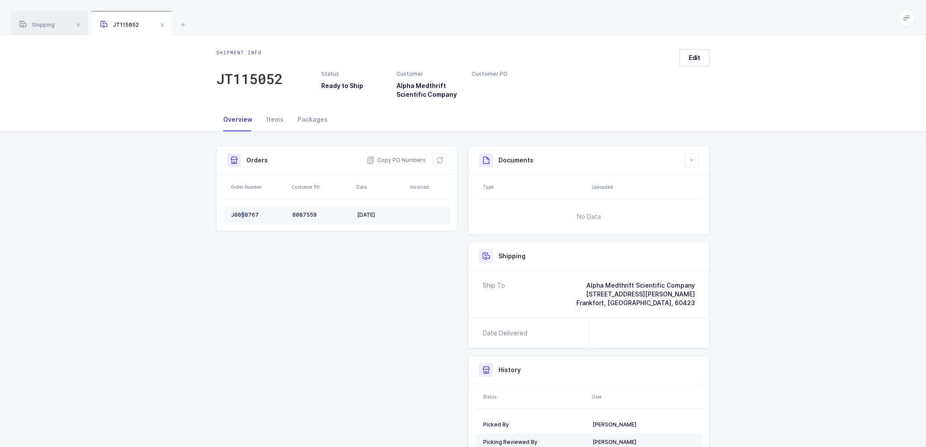
click at [241, 210] on td "J0058767" at bounding box center [256, 214] width 65 height 17
click at [241, 211] on div "J0058767" at bounding box center [258, 214] width 54 height 7
click at [242, 211] on div "J0058767" at bounding box center [258, 214] width 54 height 7
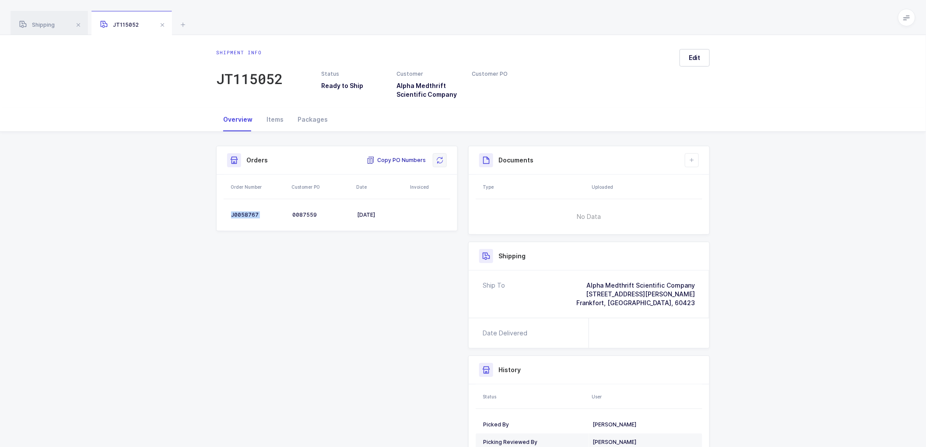
drag, startPoint x: 392, startPoint y: 158, endPoint x: 442, endPoint y: 157, distance: 50.3
click at [393, 158] on span "Copy PO Numbers" at bounding box center [396, 160] width 59 height 9
drag, startPoint x: 315, startPoint y: 117, endPoint x: 493, endPoint y: 133, distance: 178.8
click at [317, 117] on div "Packages" at bounding box center [312, 120] width 44 height 24
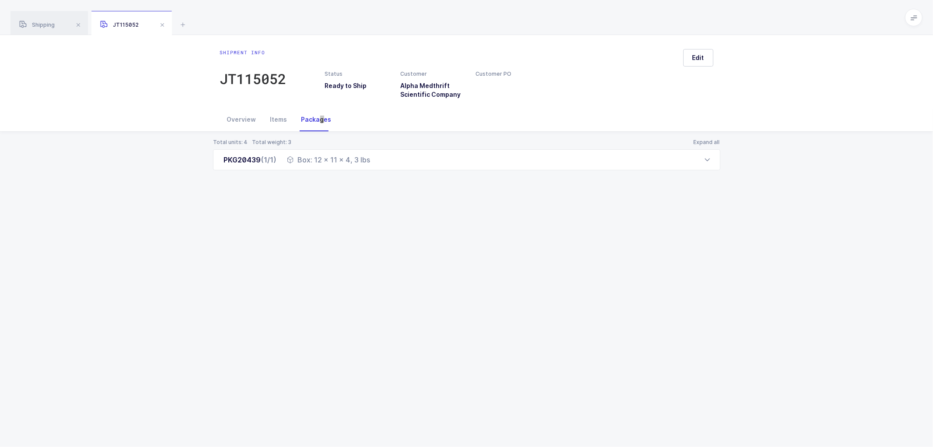
click at [812, 252] on div "Shipment info JT115052 Status Ready to Ship Customer Alpha Medthrift Scientific…" at bounding box center [466, 241] width 933 height 412
click at [246, 117] on div "Overview" at bounding box center [241, 120] width 43 height 24
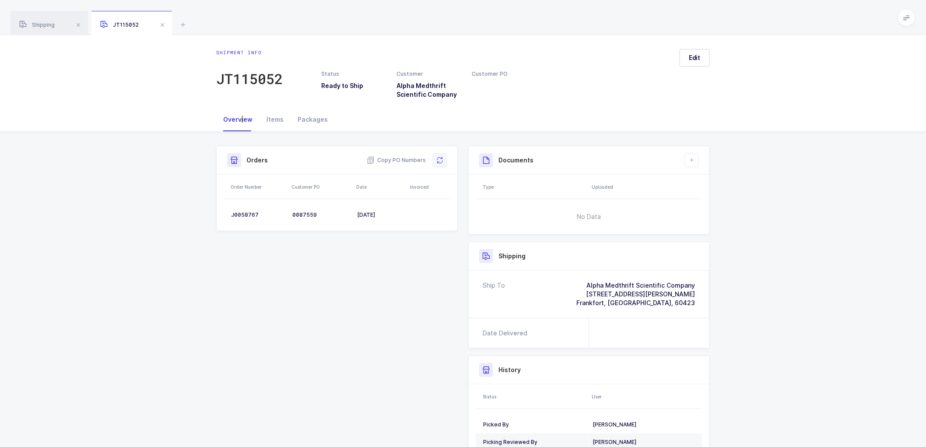
click at [444, 158] on button at bounding box center [440, 160] width 14 height 14
click at [702, 59] on button "Edit" at bounding box center [694, 57] width 30 height 17
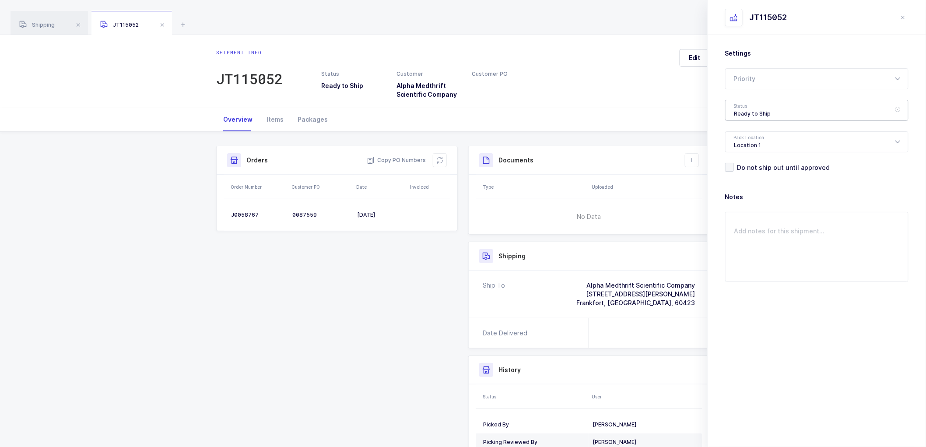
click at [749, 107] on div "Ready to Ship" at bounding box center [816, 110] width 183 height 21
drag, startPoint x: 744, startPoint y: 171, endPoint x: 753, endPoint y: 175, distance: 10.0
click at [745, 171] on li "Shipped" at bounding box center [820, 178] width 183 height 14
type input "Shipped"
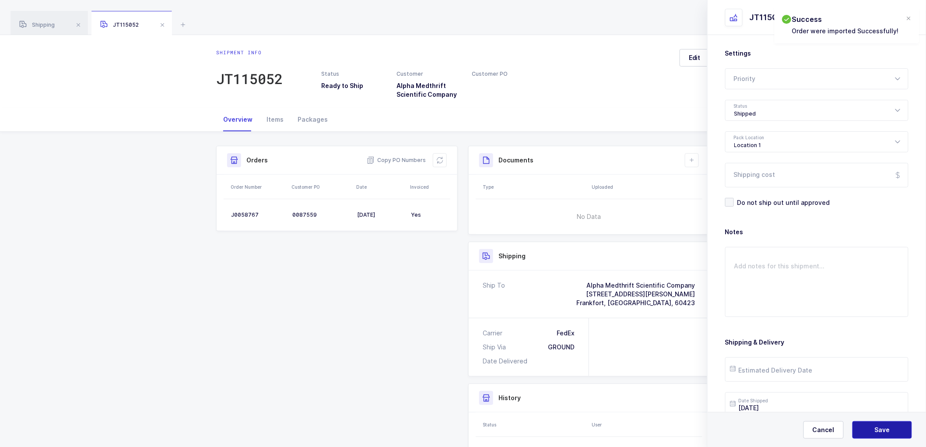
click at [871, 427] on button "Save" at bounding box center [881, 429] width 59 height 17
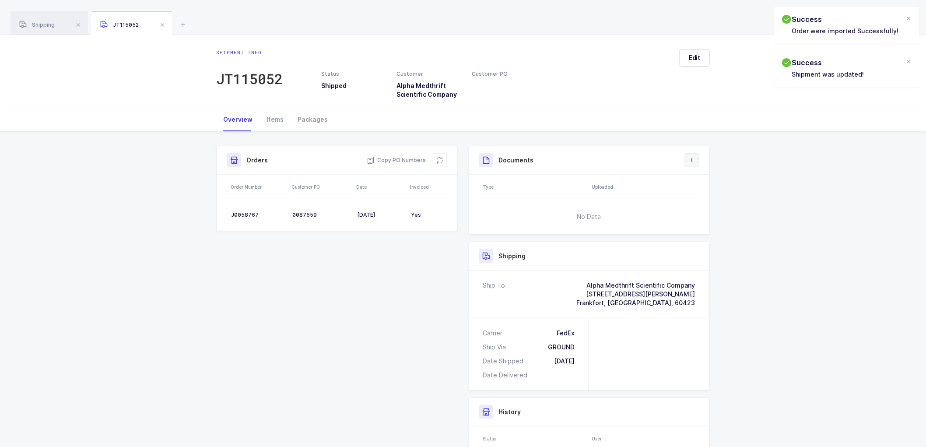
click at [697, 163] on button at bounding box center [692, 160] width 14 height 14
click at [699, 184] on li "Create Document" at bounding box center [721, 185] width 65 height 14
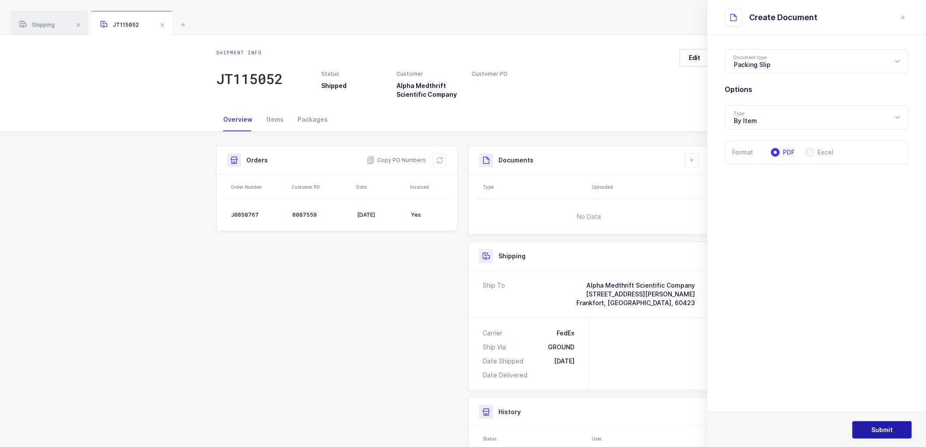
click at [881, 423] on button "Submit" at bounding box center [881, 429] width 59 height 17
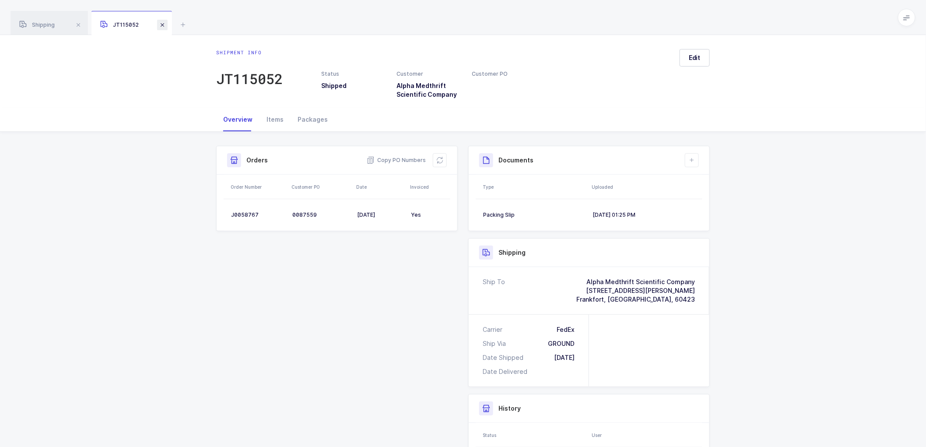
click at [164, 23] on span at bounding box center [162, 25] width 10 height 10
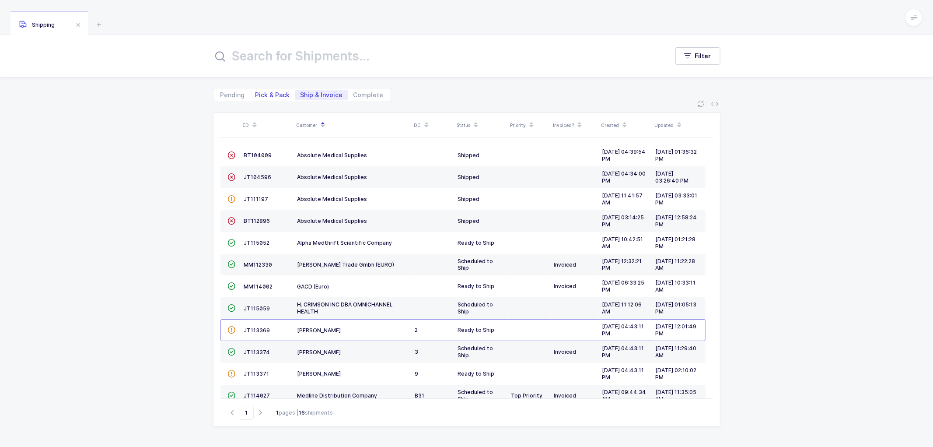
click at [263, 93] on span "Pick & Pack" at bounding box center [272, 95] width 35 height 6
click at [256, 93] on input "Pick & Pack" at bounding box center [253, 93] width 6 height 6
radio input "true"
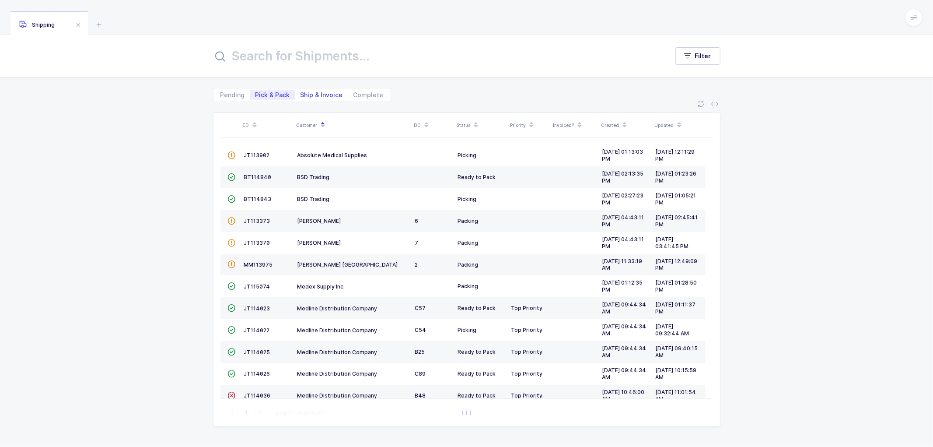
click at [315, 92] on span "Ship & Invoice" at bounding box center [322, 95] width 42 height 6
click at [301, 91] on input "Ship & Invoice" at bounding box center [298, 93] width 6 height 6
radio input "true"
radio input "false"
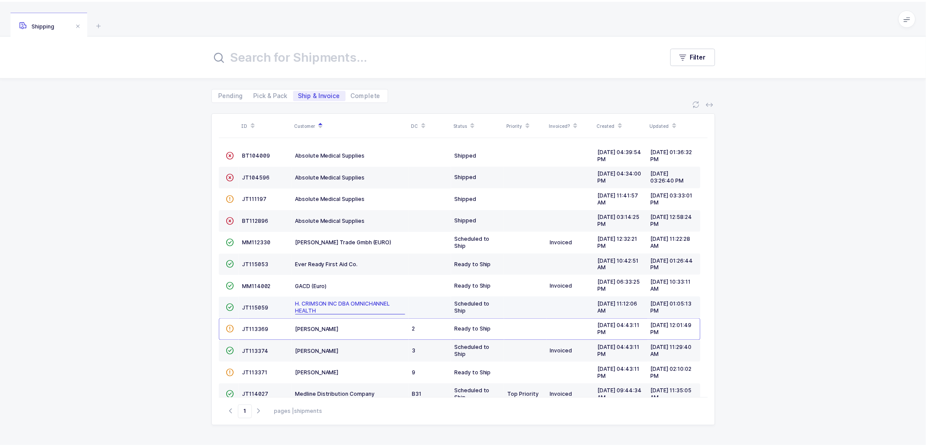
scroll to position [104, 0]
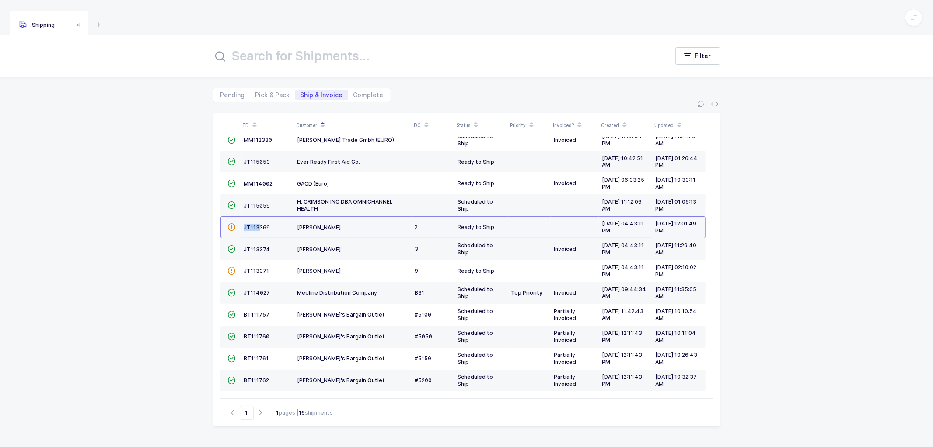
drag, startPoint x: 257, startPoint y: 223, endPoint x: 262, endPoint y: 222, distance: 5.8
click at [257, 222] on td "JT113369" at bounding box center [267, 227] width 53 height 22
click at [251, 225] on span "JT113369" at bounding box center [257, 227] width 26 height 7
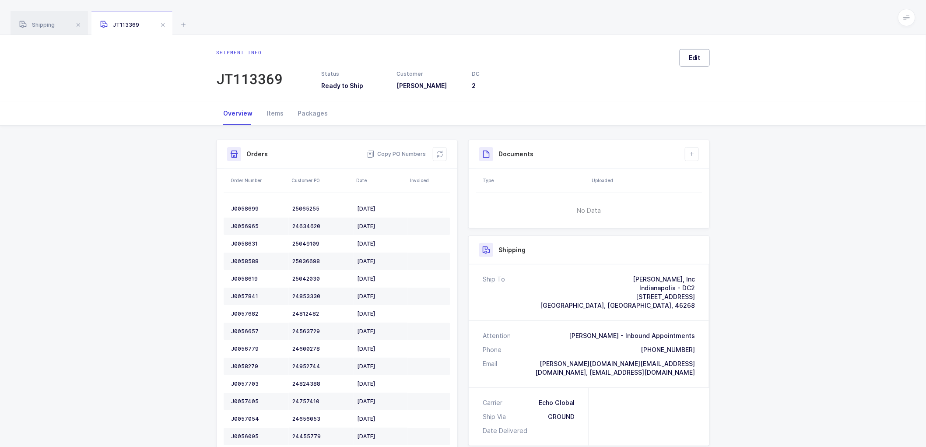
drag, startPoint x: 691, startPoint y: 52, endPoint x: 696, endPoint y: 58, distance: 6.8
click at [692, 52] on button "Edit" at bounding box center [694, 57] width 30 height 17
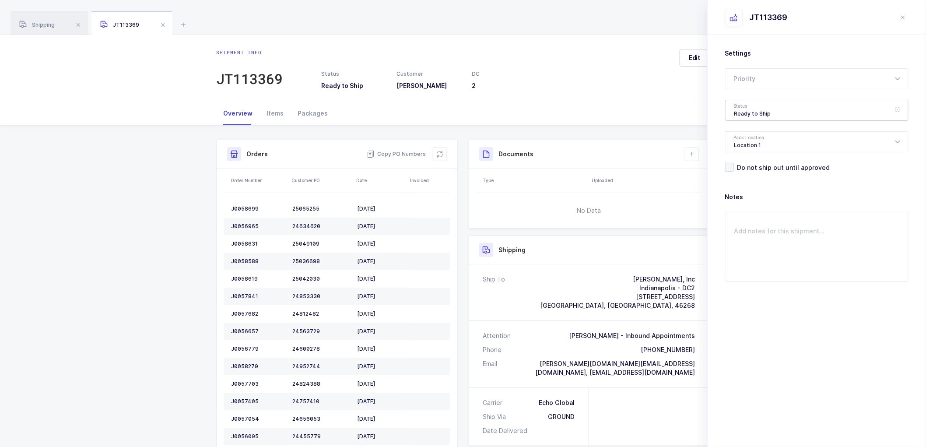
click at [753, 108] on div "Ready to Ship" at bounding box center [816, 110] width 183 height 21
click at [770, 162] on span "Scheduled to Ship" at bounding box center [762, 163] width 56 height 7
type input "Scheduled to Ship"
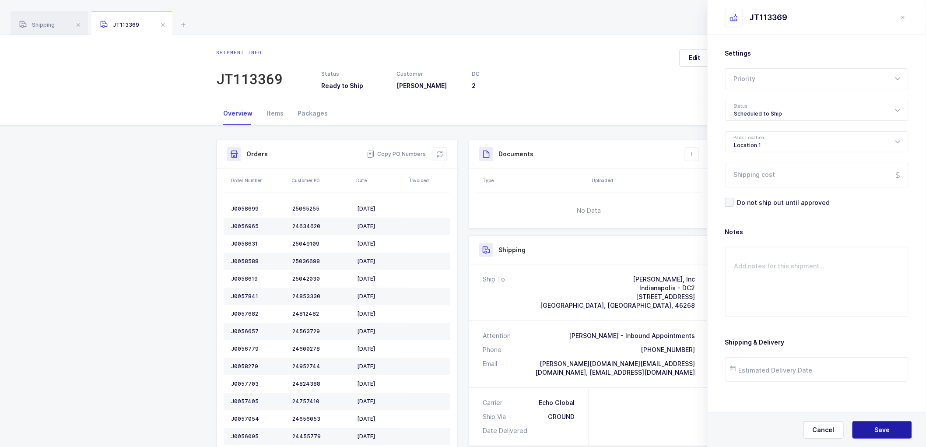
drag, startPoint x: 868, startPoint y: 425, endPoint x: 865, endPoint y: 420, distance: 5.7
click at [868, 425] on button "Save" at bounding box center [881, 429] width 59 height 17
click at [42, 23] on span "Shipping" at bounding box center [36, 24] width 35 height 7
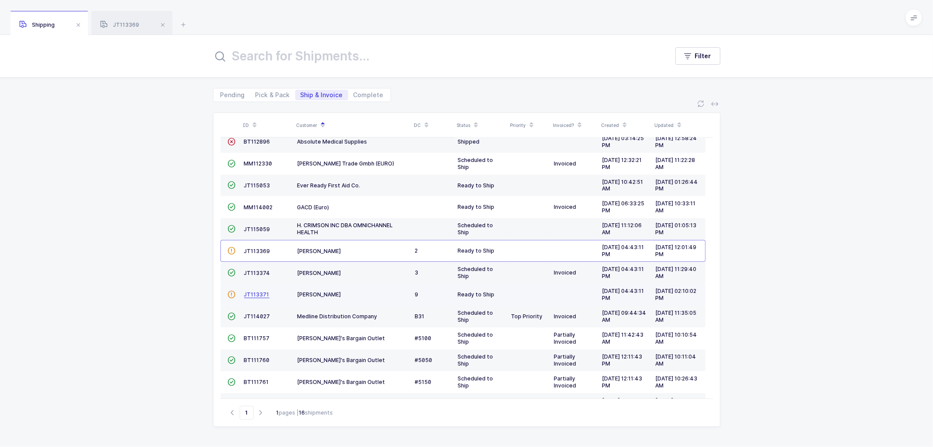
click at [256, 291] on span "JT113371" at bounding box center [256, 294] width 25 height 7
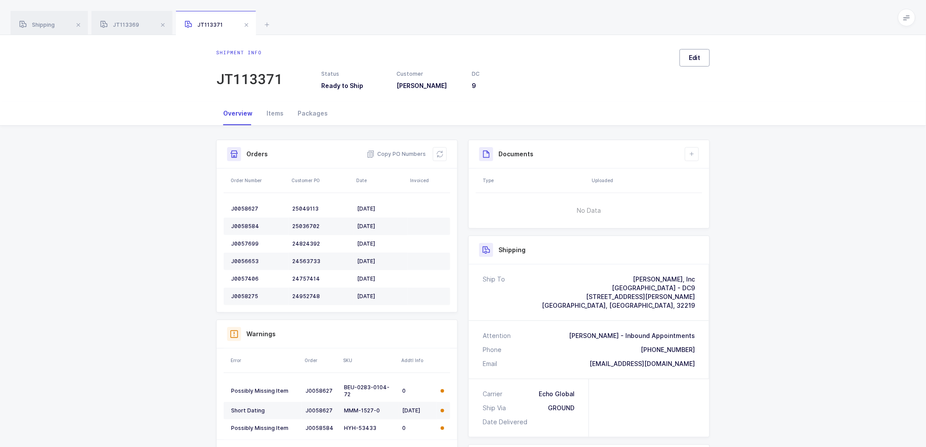
click at [697, 55] on span "Edit" at bounding box center [695, 57] width 12 height 9
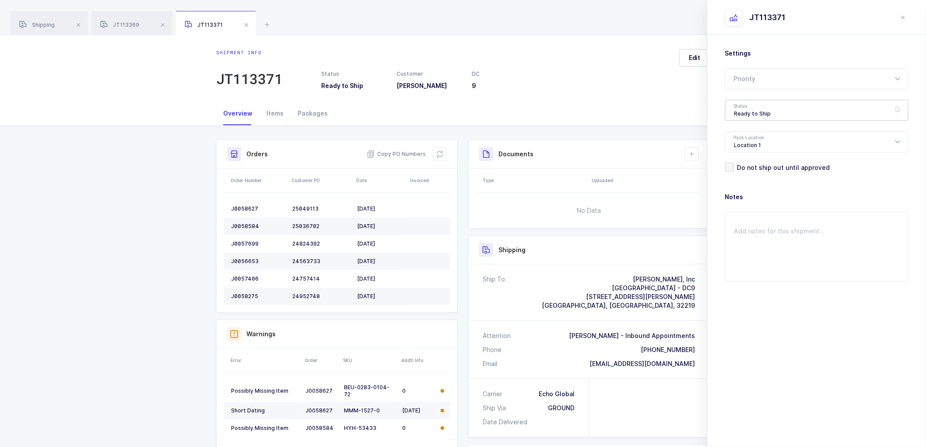
click at [753, 108] on div "Ready to Ship" at bounding box center [816, 110] width 183 height 21
click at [759, 163] on span "Scheduled to Ship" at bounding box center [762, 163] width 56 height 7
type input "Scheduled to Ship"
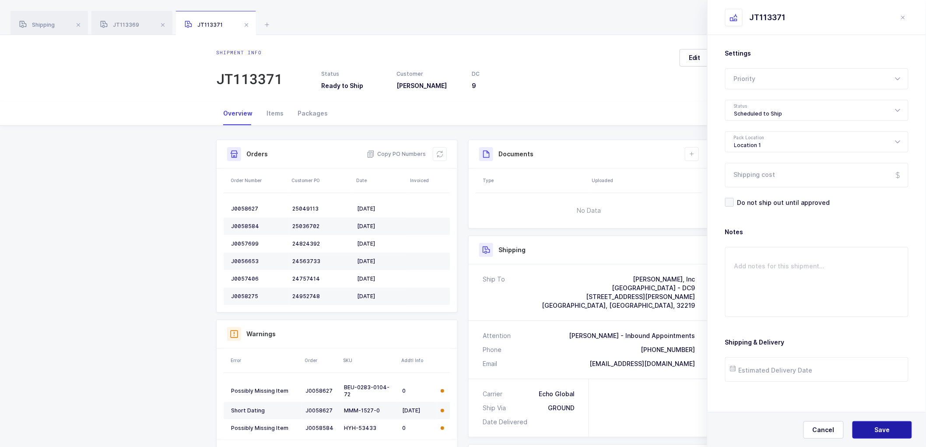
drag, startPoint x: 878, startPoint y: 435, endPoint x: 875, endPoint y: 428, distance: 7.5
click at [877, 434] on button "Save" at bounding box center [881, 429] width 59 height 17
click at [137, 24] on span "JT113369" at bounding box center [119, 24] width 39 height 7
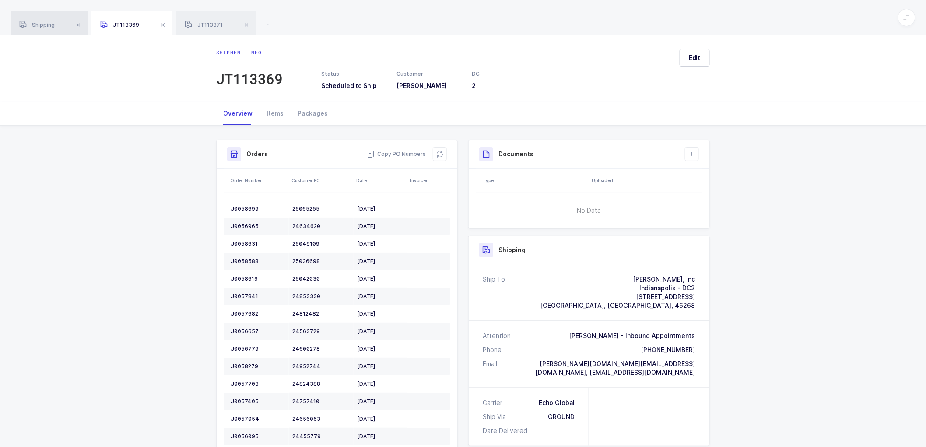
click at [38, 21] on div "Shipping" at bounding box center [48, 23] width 77 height 24
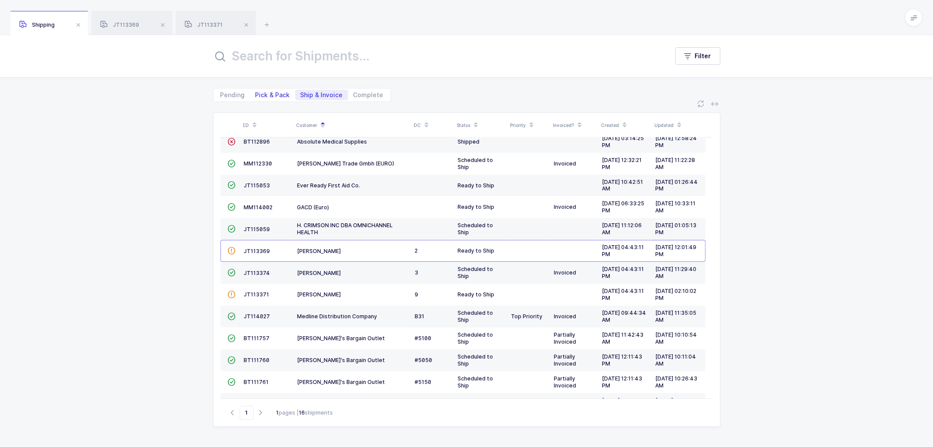
click at [273, 92] on span "Pick & Pack" at bounding box center [272, 95] width 35 height 6
click at [256, 91] on input "Pick & Pack" at bounding box center [253, 93] width 6 height 6
radio input "true"
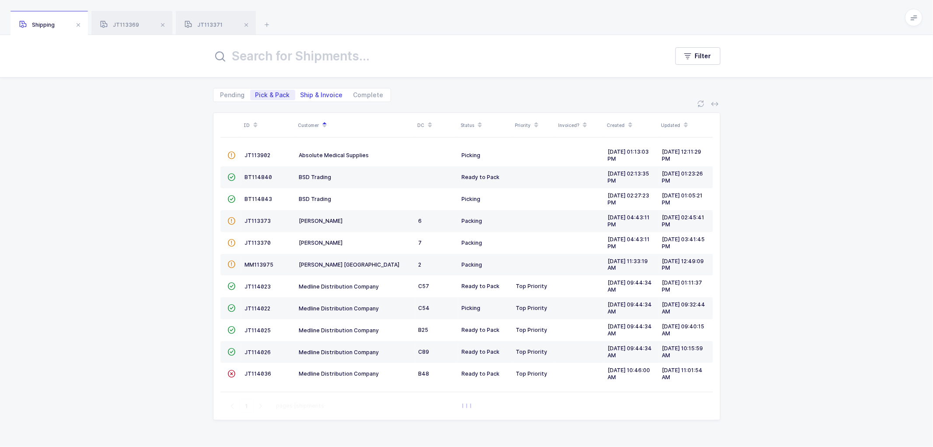
click at [322, 92] on span "Ship & Invoice" at bounding box center [322, 95] width 42 height 6
click at [301, 92] on input "Ship & Invoice" at bounding box center [298, 93] width 6 height 6
radio input "true"
radio input "false"
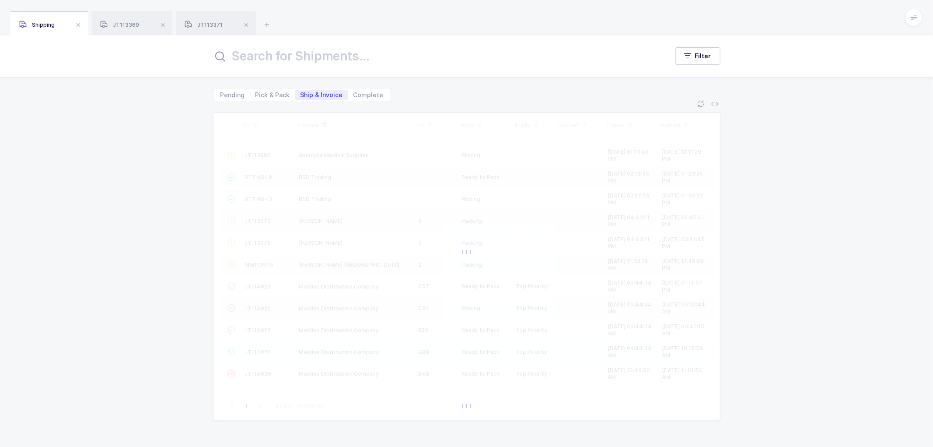
click at [245, 24] on span at bounding box center [246, 25] width 10 height 10
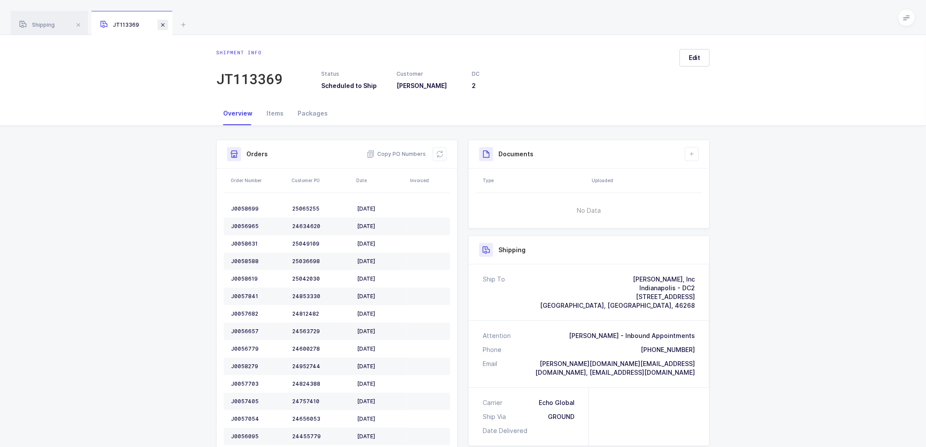
click at [163, 24] on span at bounding box center [162, 25] width 10 height 10
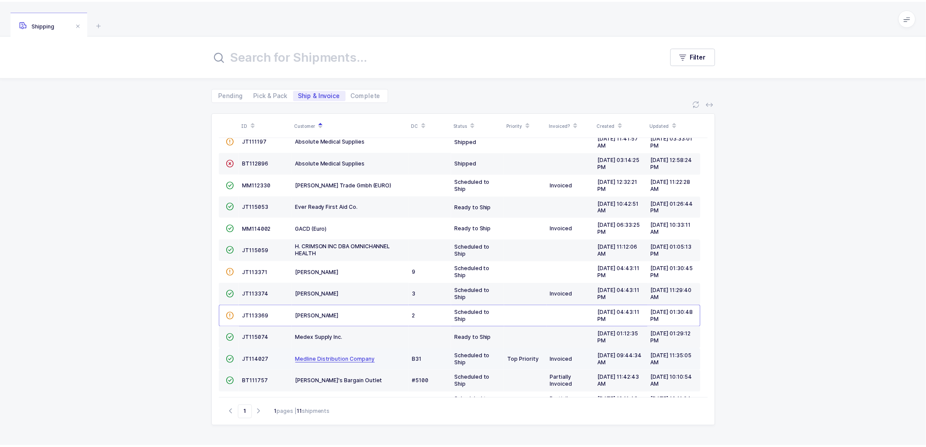
scroll to position [126, 0]
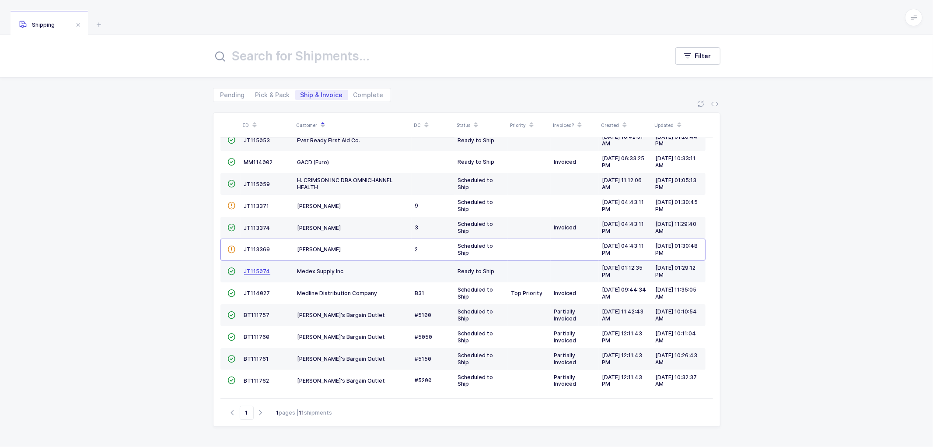
click at [255, 269] on span "JT115074" at bounding box center [257, 271] width 26 height 7
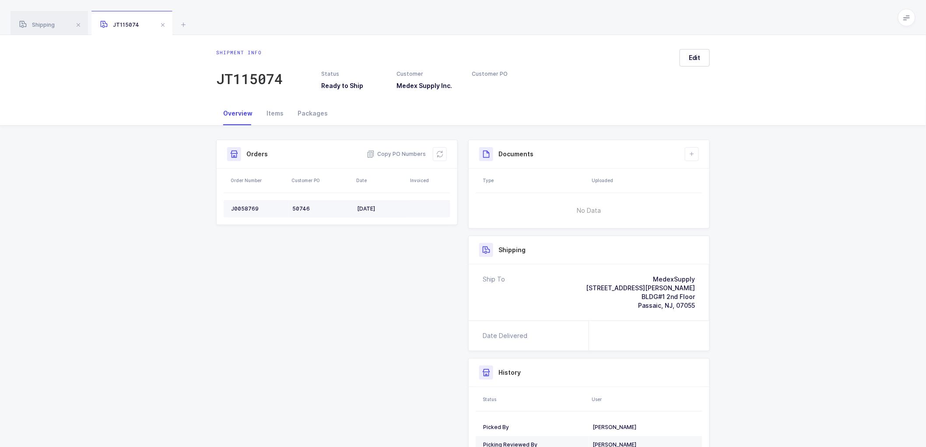
click at [238, 207] on div "J0058769" at bounding box center [258, 208] width 54 height 7
copy div "J0058769"
drag, startPoint x: 398, startPoint y: 147, endPoint x: 397, endPoint y: 152, distance: 4.5
click at [397, 147] on div "Copy PO Numbers" at bounding box center [407, 154] width 80 height 14
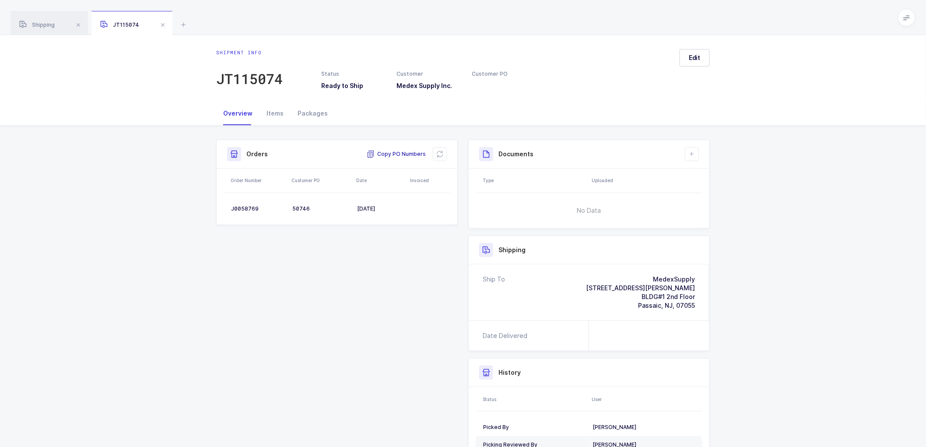
click at [397, 151] on span "Copy PO Numbers" at bounding box center [396, 154] width 59 height 9
click at [300, 113] on div "Packages" at bounding box center [312, 113] width 44 height 24
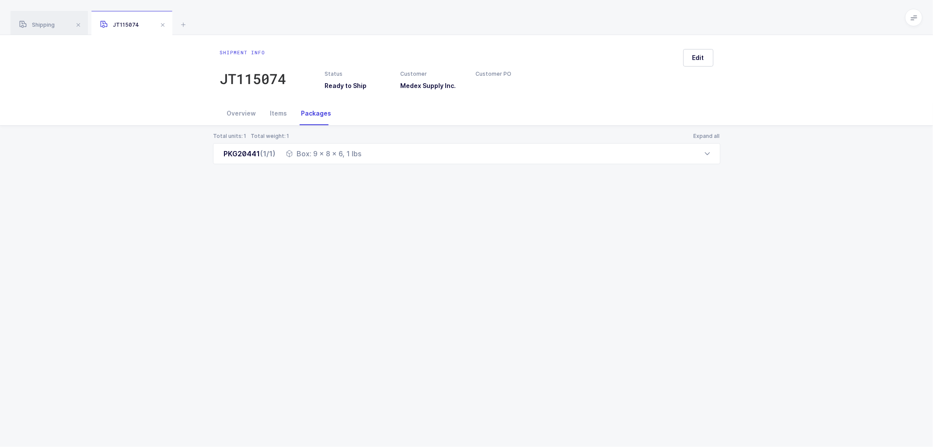
drag, startPoint x: 242, startPoint y: 111, endPoint x: 291, endPoint y: 117, distance: 49.4
click at [243, 111] on div "Overview" at bounding box center [241, 113] width 43 height 24
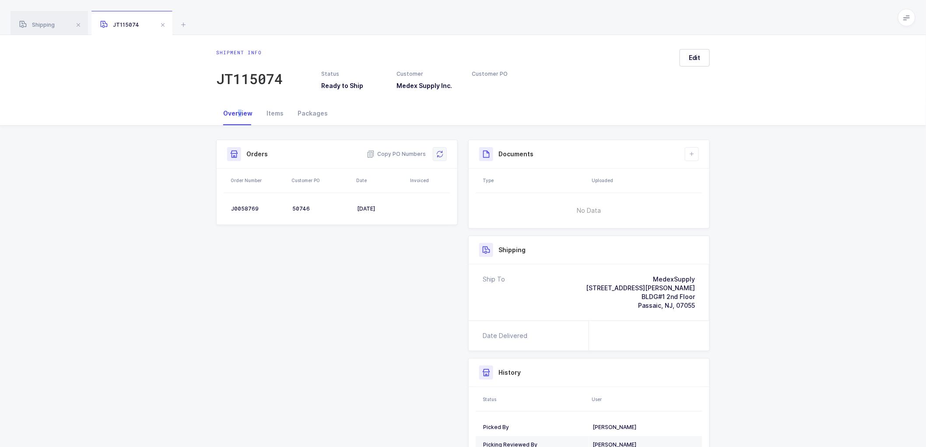
click at [442, 155] on icon at bounding box center [439, 153] width 7 height 7
drag, startPoint x: 694, startPoint y: 56, endPoint x: 734, endPoint y: 62, distance: 40.2
click at [694, 56] on span "Edit" at bounding box center [695, 57] width 12 height 9
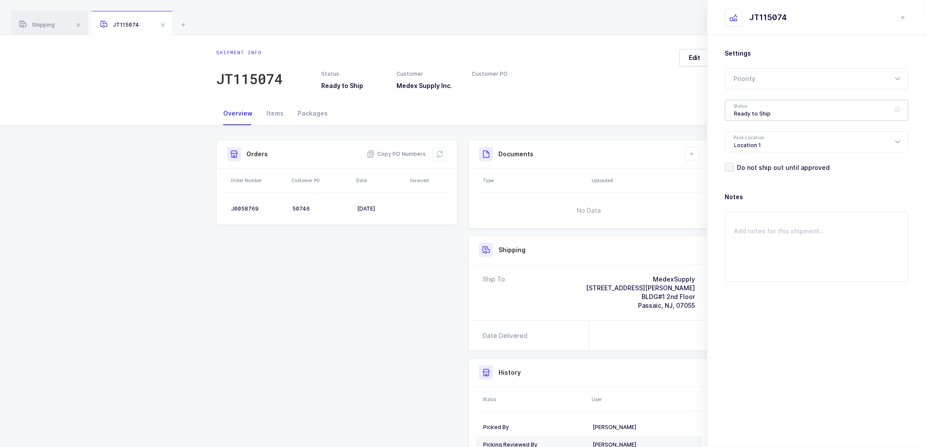
click at [757, 115] on div "Ready to Ship" at bounding box center [816, 110] width 183 height 21
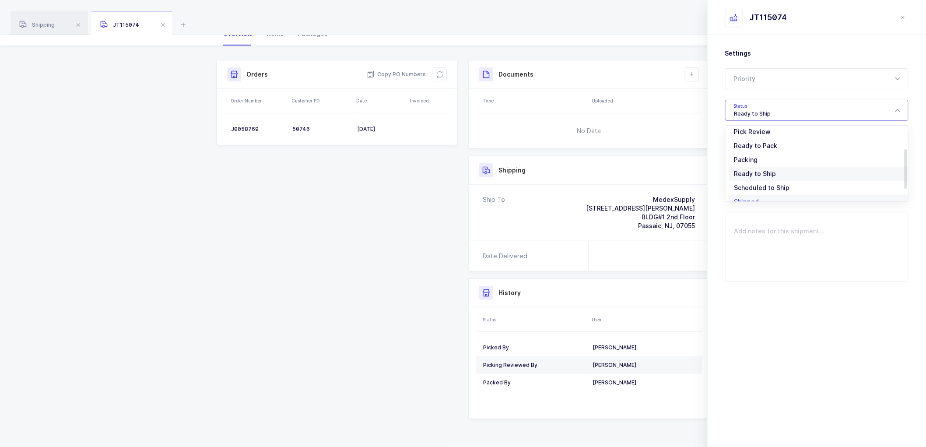
scroll to position [72, 0]
click at [756, 175] on span "Shipped" at bounding box center [746, 177] width 25 height 7
type input "Shipped"
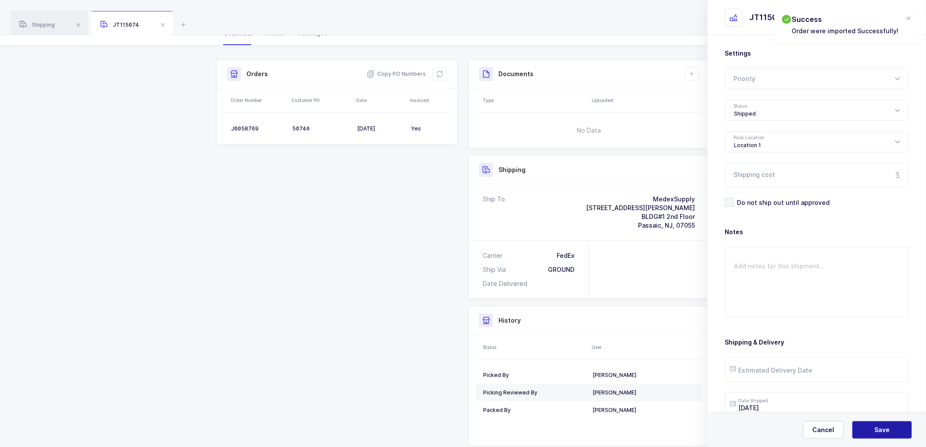
click at [877, 427] on span "Save" at bounding box center [882, 429] width 15 height 9
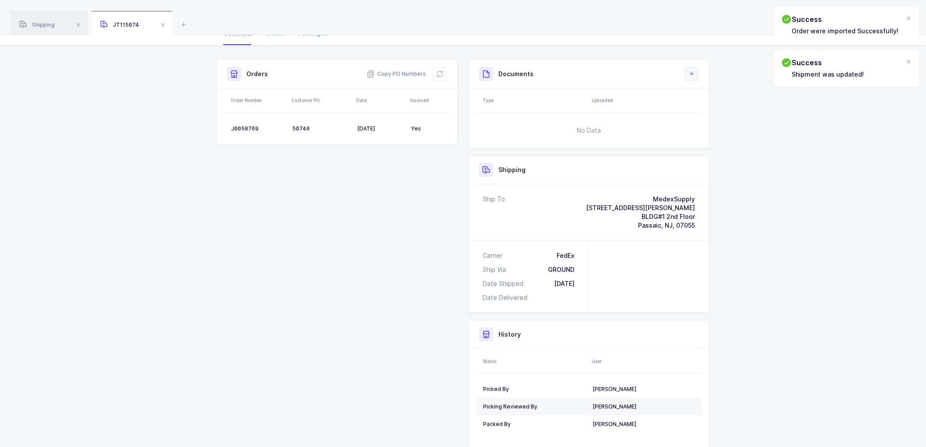
click at [692, 70] on icon at bounding box center [691, 73] width 7 height 7
click at [724, 98] on li "Create Document" at bounding box center [721, 99] width 65 height 14
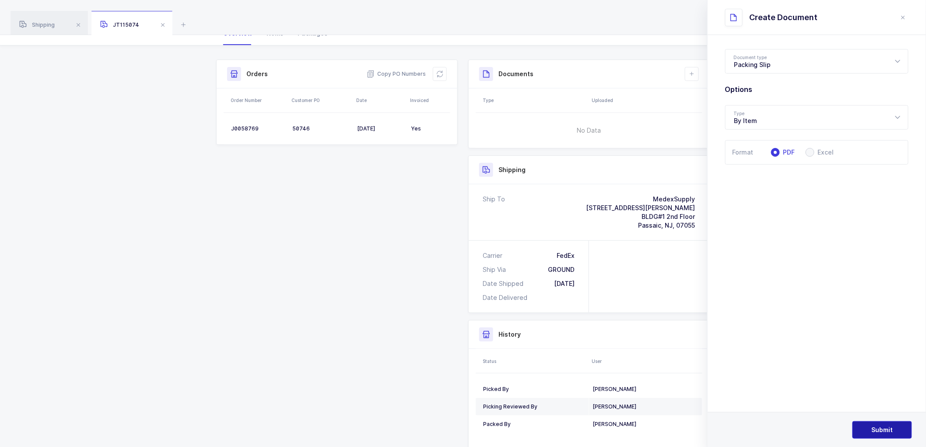
click at [890, 422] on button "Submit" at bounding box center [881, 429] width 59 height 17
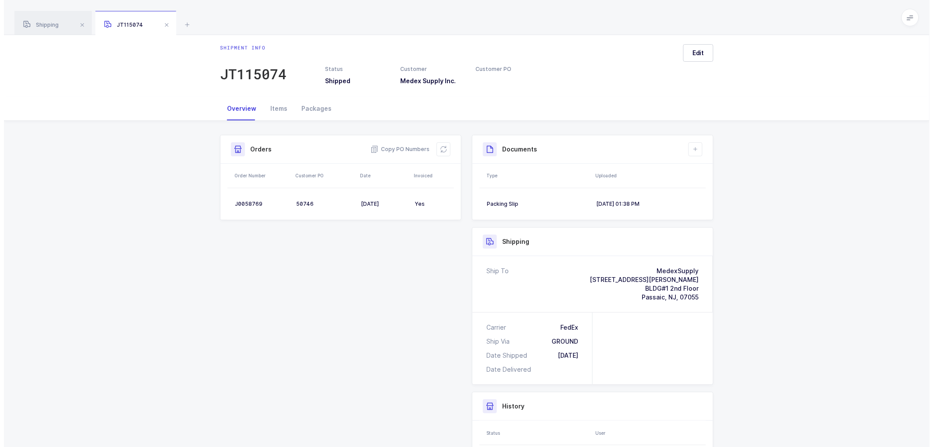
scroll to position [0, 0]
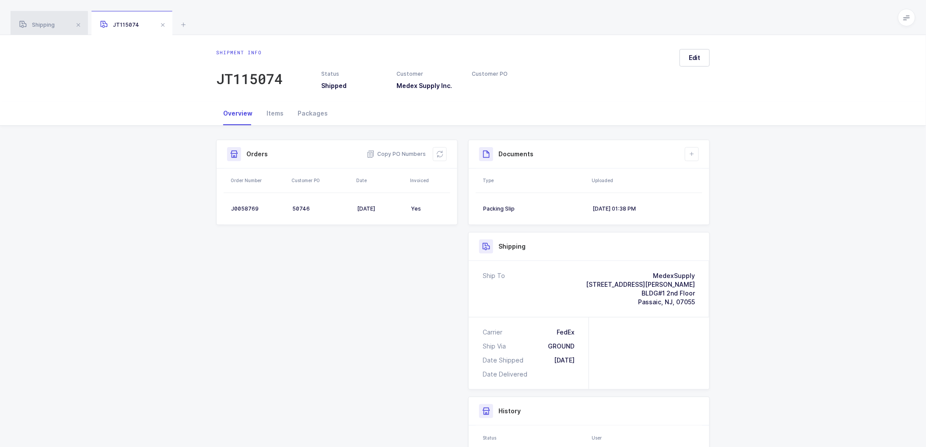
click at [54, 21] on div "Shipping" at bounding box center [48, 23] width 77 height 24
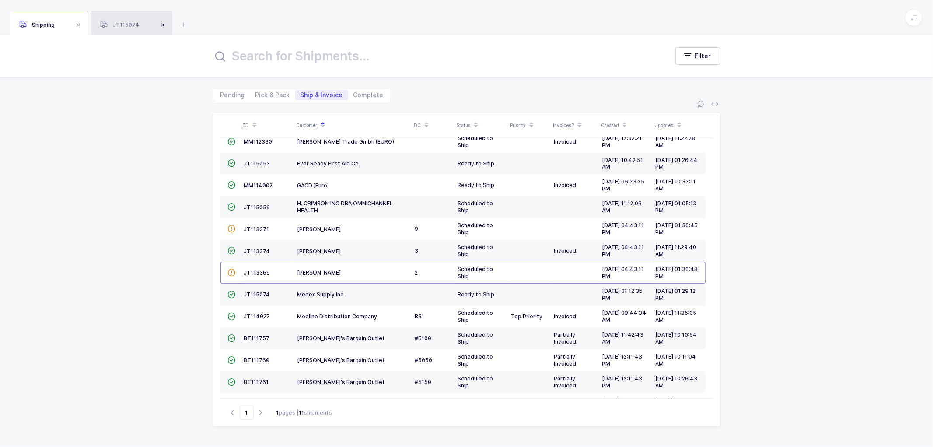
click at [160, 23] on span at bounding box center [162, 25] width 10 height 10
click at [255, 161] on span "JT115053" at bounding box center [257, 163] width 26 height 7
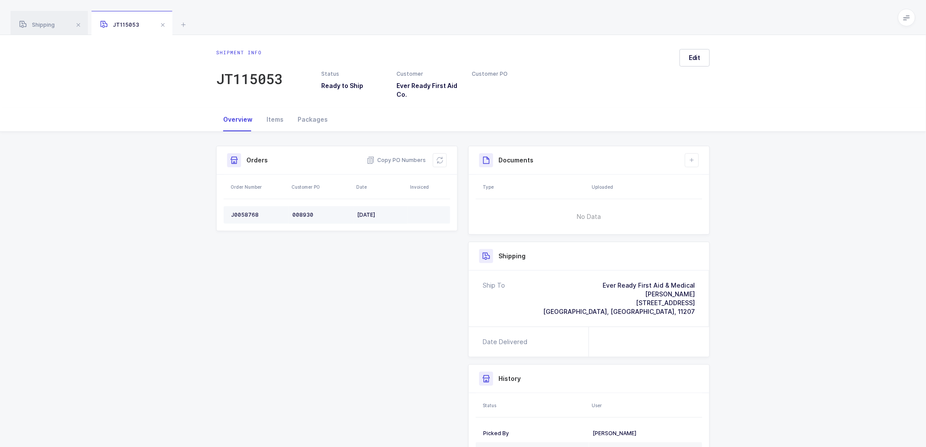
click at [238, 213] on div "J0058768" at bounding box center [258, 214] width 54 height 7
click at [239, 213] on div "J0058768" at bounding box center [258, 214] width 54 height 7
copy div "J0058768"
click at [397, 158] on span "Copy PO Numbers" at bounding box center [396, 160] width 59 height 9
drag, startPoint x: 305, startPoint y: 120, endPoint x: 335, endPoint y: 120, distance: 30.2
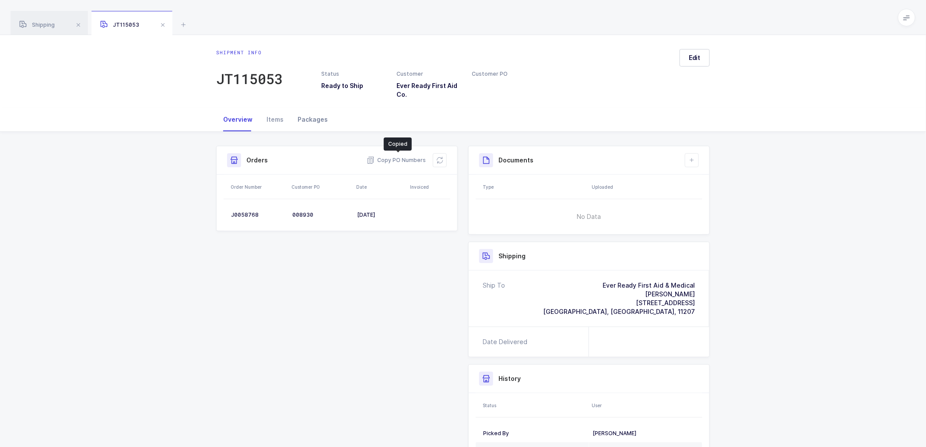
click at [305, 120] on div "Packages" at bounding box center [312, 120] width 44 height 24
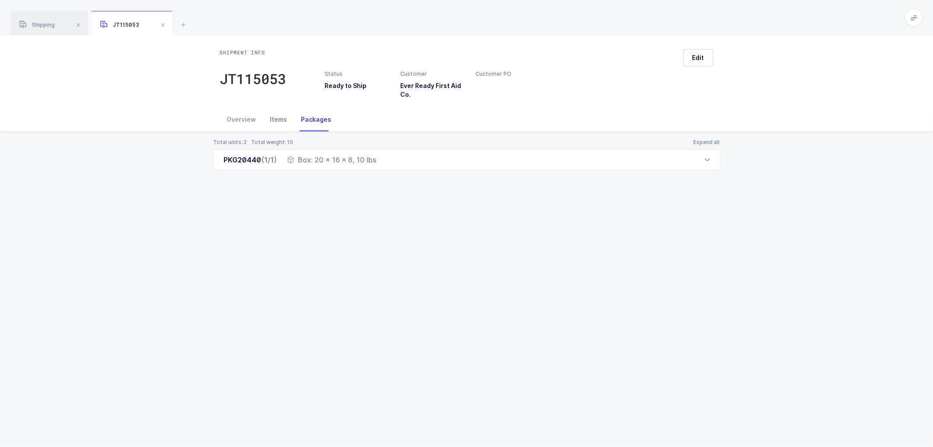
drag, startPoint x: 234, startPoint y: 115, endPoint x: 288, endPoint y: 115, distance: 54.3
click at [234, 115] on div "Overview" at bounding box center [241, 120] width 43 height 24
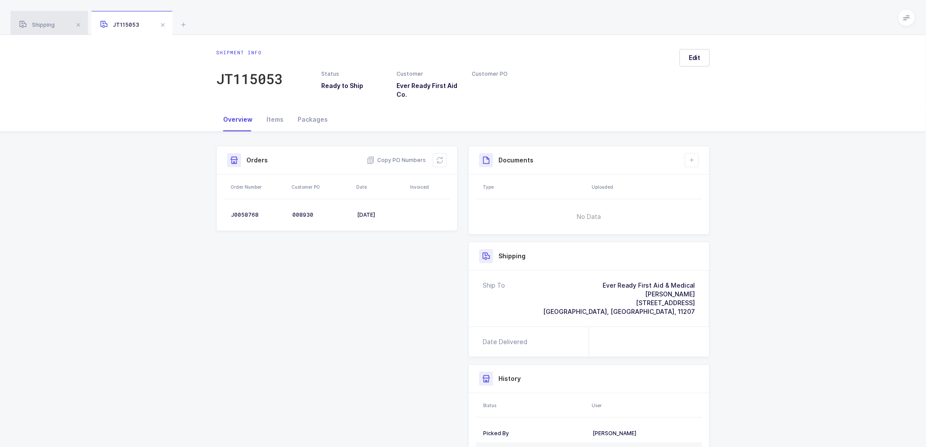
drag, startPoint x: 45, startPoint y: 24, endPoint x: 143, endPoint y: 36, distance: 99.6
click at [45, 23] on span "Shipping" at bounding box center [36, 24] width 35 height 7
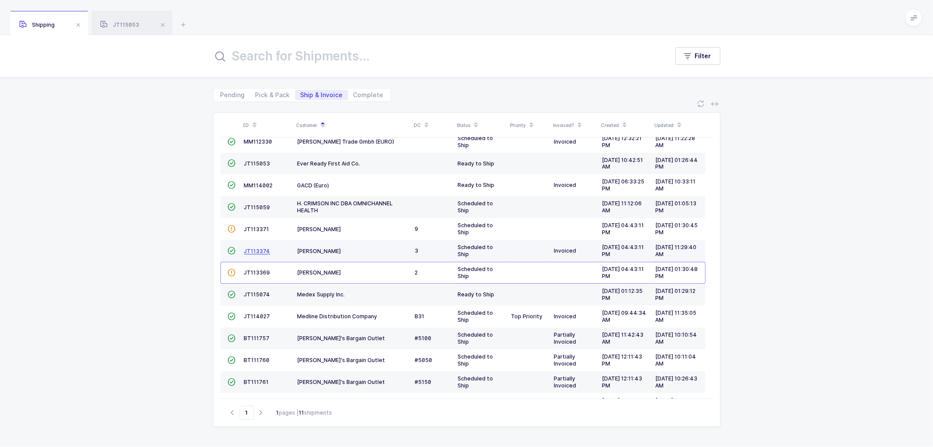
click at [255, 250] on span "JT113374" at bounding box center [257, 251] width 26 height 7
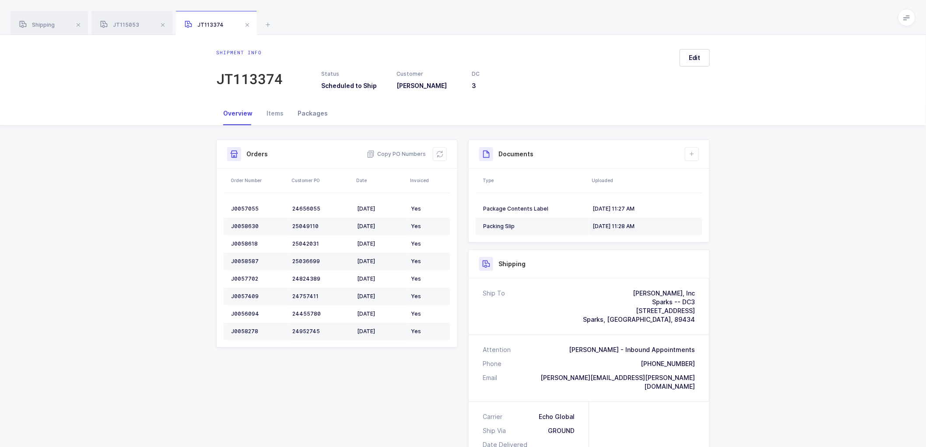
click at [311, 112] on div "Packages" at bounding box center [312, 113] width 44 height 24
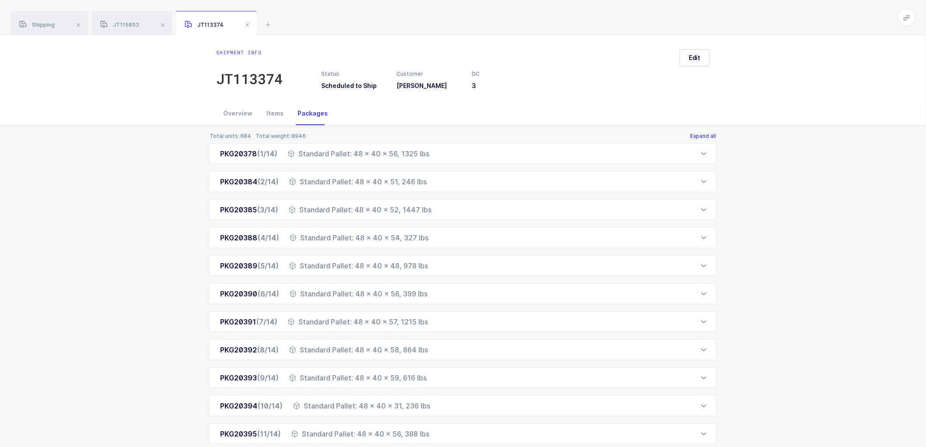
click at [701, 134] on button "Expand all" at bounding box center [702, 136] width 27 height 7
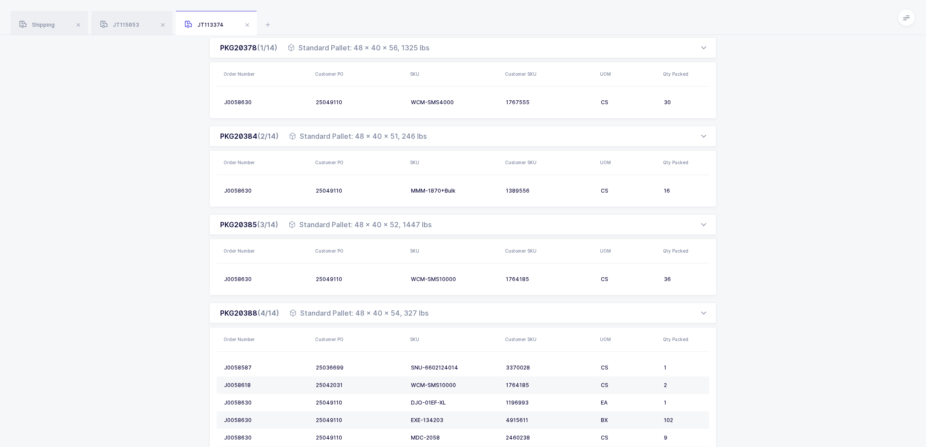
scroll to position [97, 0]
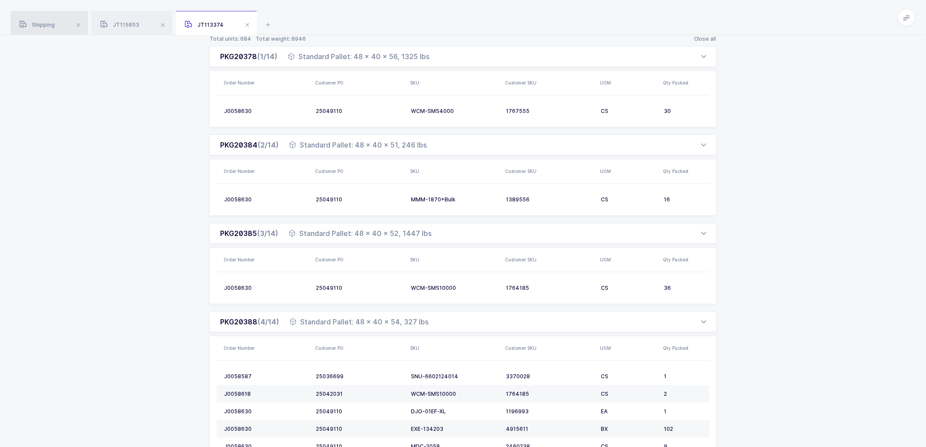
click at [49, 25] on span "Shipping" at bounding box center [36, 24] width 35 height 7
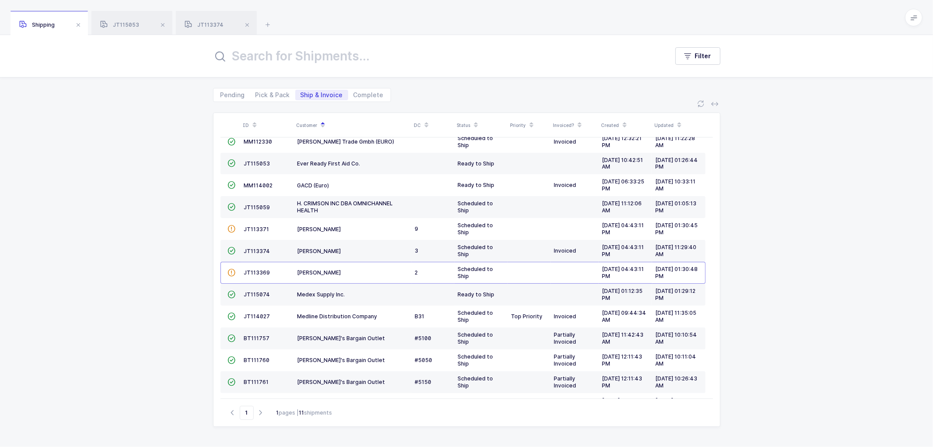
click at [162, 24] on span at bounding box center [162, 25] width 10 height 10
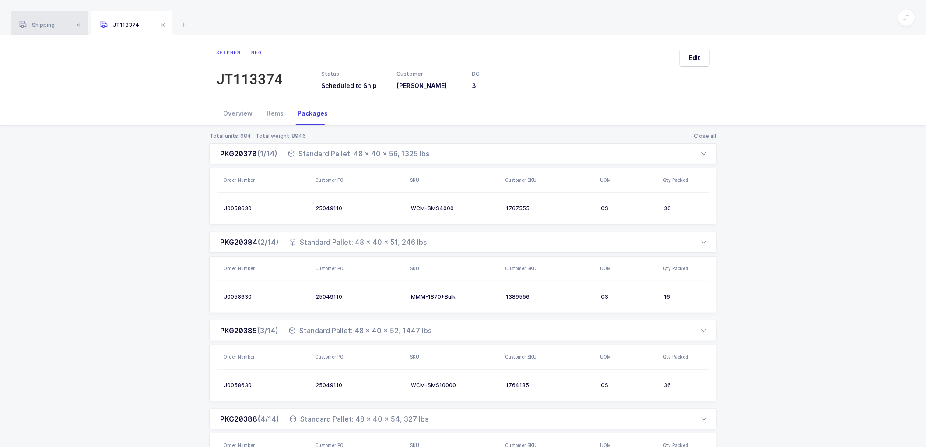
click at [32, 21] on div "Shipping" at bounding box center [48, 23] width 77 height 24
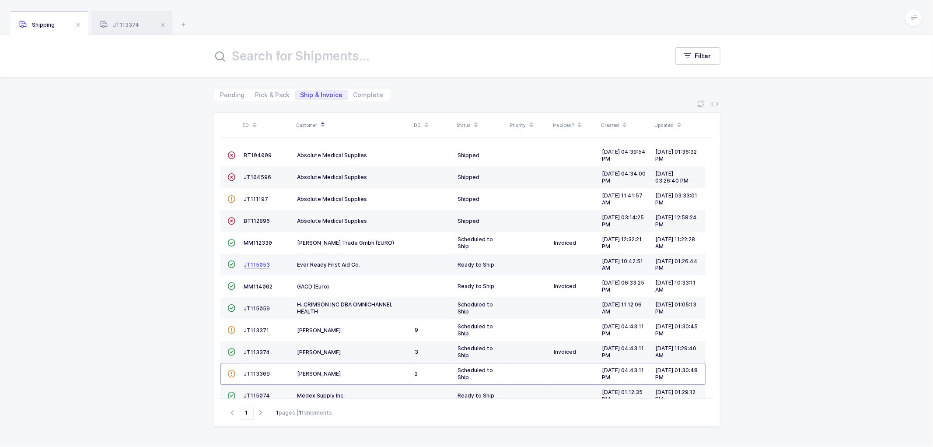
click at [253, 261] on span "JT115053" at bounding box center [257, 264] width 26 height 7
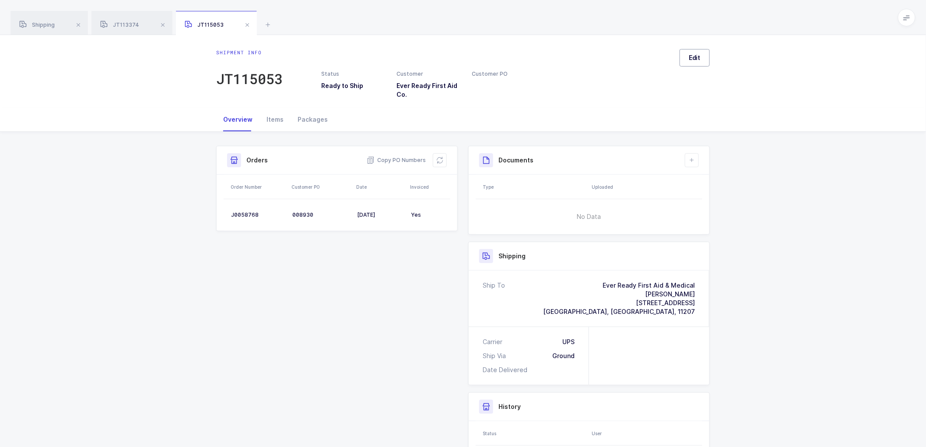
click at [698, 53] on span "Edit" at bounding box center [695, 57] width 12 height 9
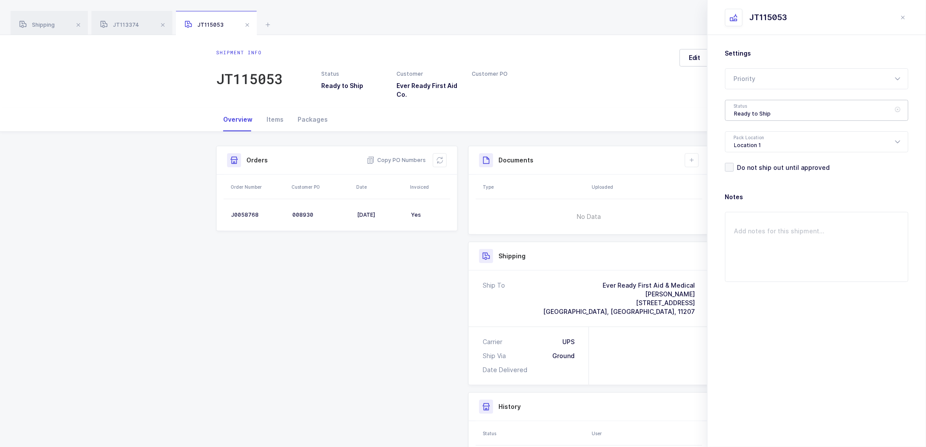
click at [746, 113] on div "Ready to Ship" at bounding box center [816, 110] width 183 height 21
click at [747, 174] on span "Shipped" at bounding box center [746, 177] width 25 height 7
type input "Shipped"
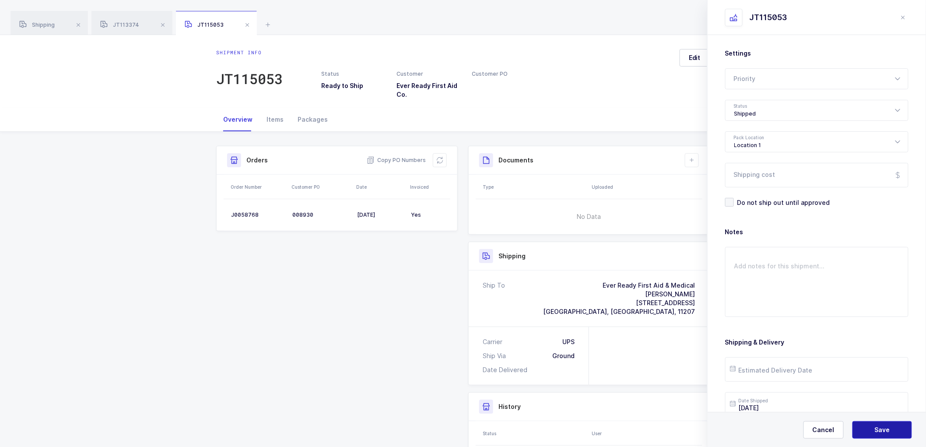
click at [876, 427] on span "Save" at bounding box center [882, 429] width 15 height 9
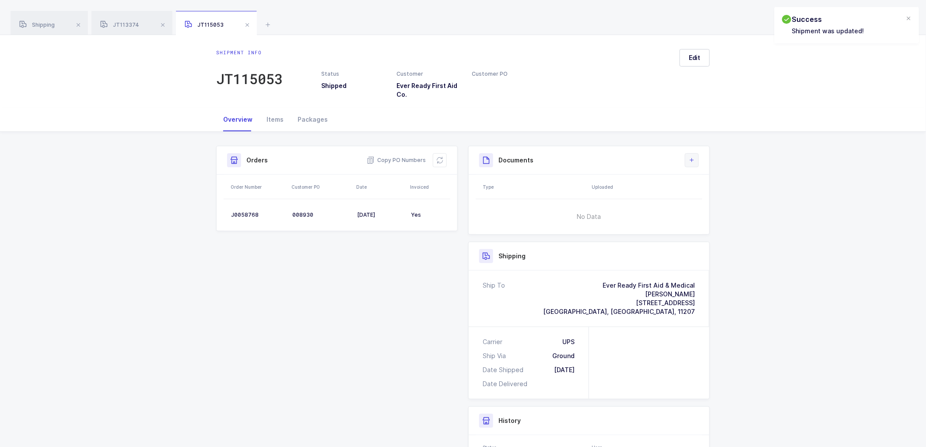
click at [692, 158] on icon at bounding box center [691, 160] width 7 height 7
click at [710, 182] on li "Create Document" at bounding box center [721, 185] width 65 height 14
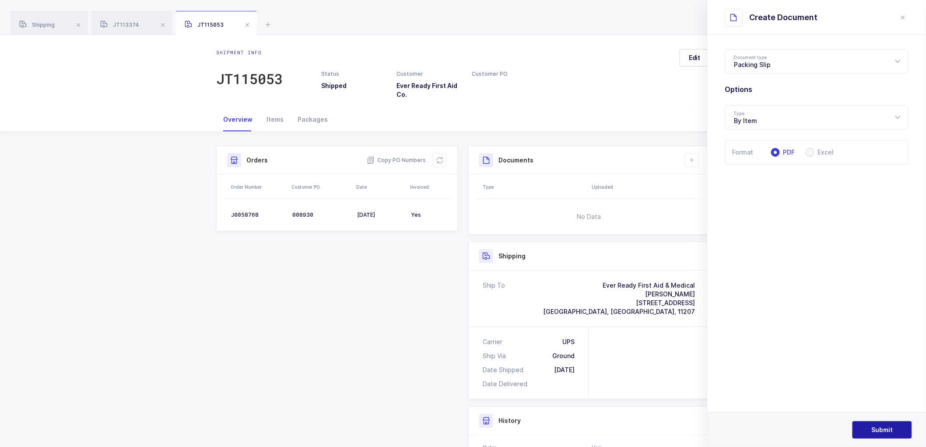
click at [878, 423] on button "Submit" at bounding box center [881, 429] width 59 height 17
